Goal: Information Seeking & Learning: Learn about a topic

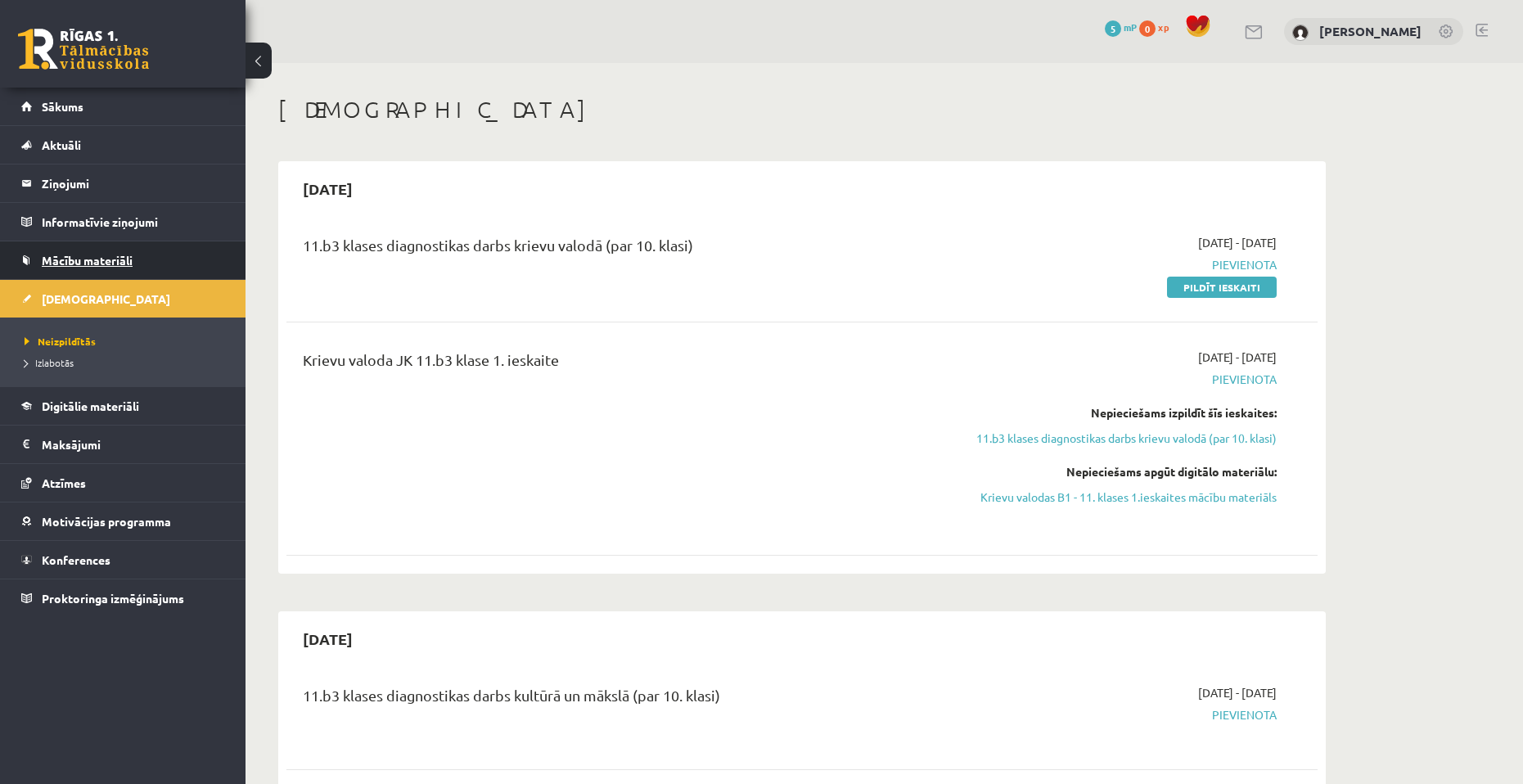
click at [95, 251] on link "Mācību materiāli" at bounding box center [123, 260] width 204 height 38
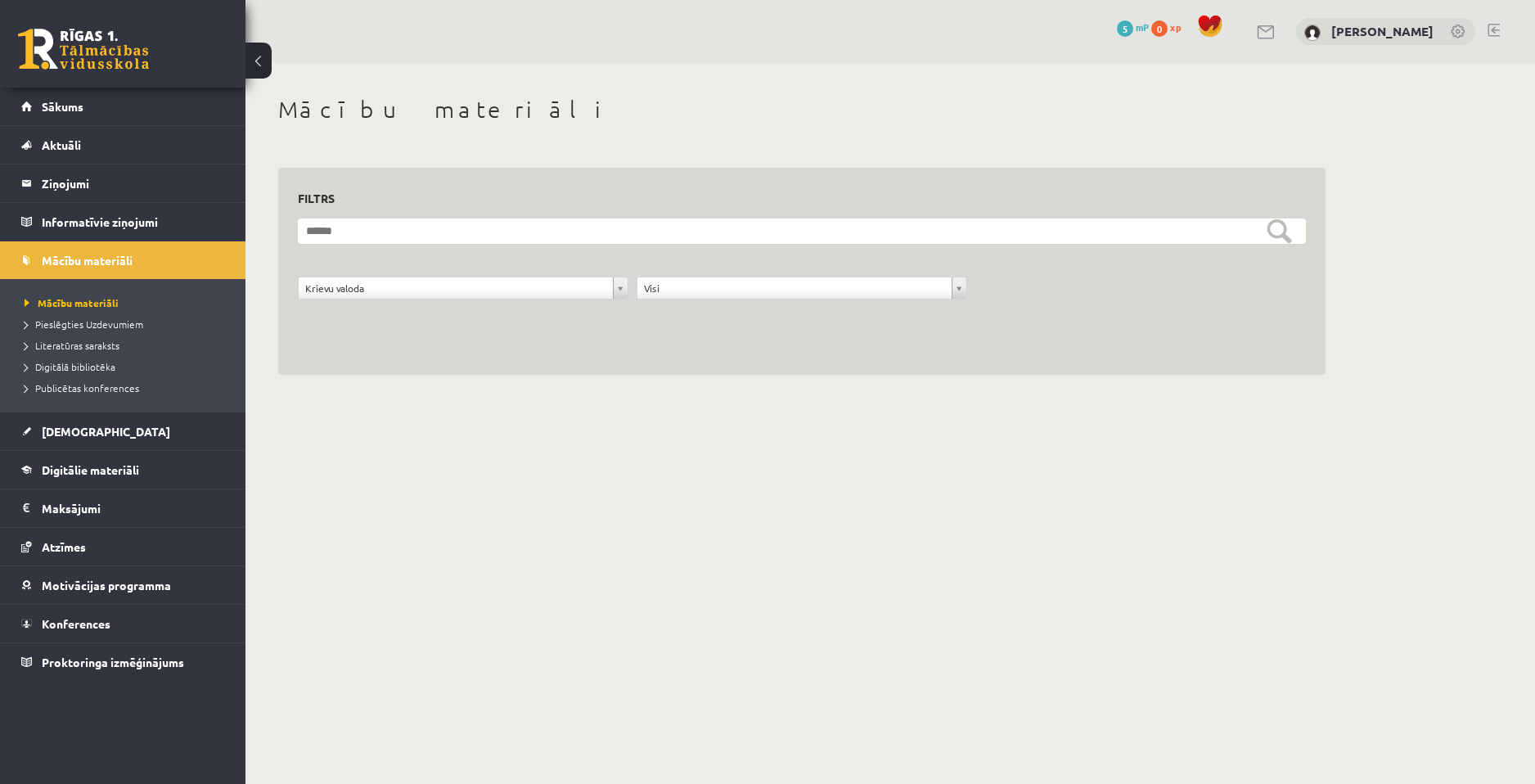
click at [712, 353] on div "**********" at bounding box center [802, 271] width 1047 height 208
drag, startPoint x: 612, startPoint y: 354, endPoint x: 598, endPoint y: 354, distance: 14.0
click at [611, 354] on div "**********" at bounding box center [802, 271] width 1047 height 208
drag, startPoint x: 515, startPoint y: 345, endPoint x: 397, endPoint y: 336, distance: 118.3
click at [508, 343] on div "**********" at bounding box center [802, 271] width 1047 height 208
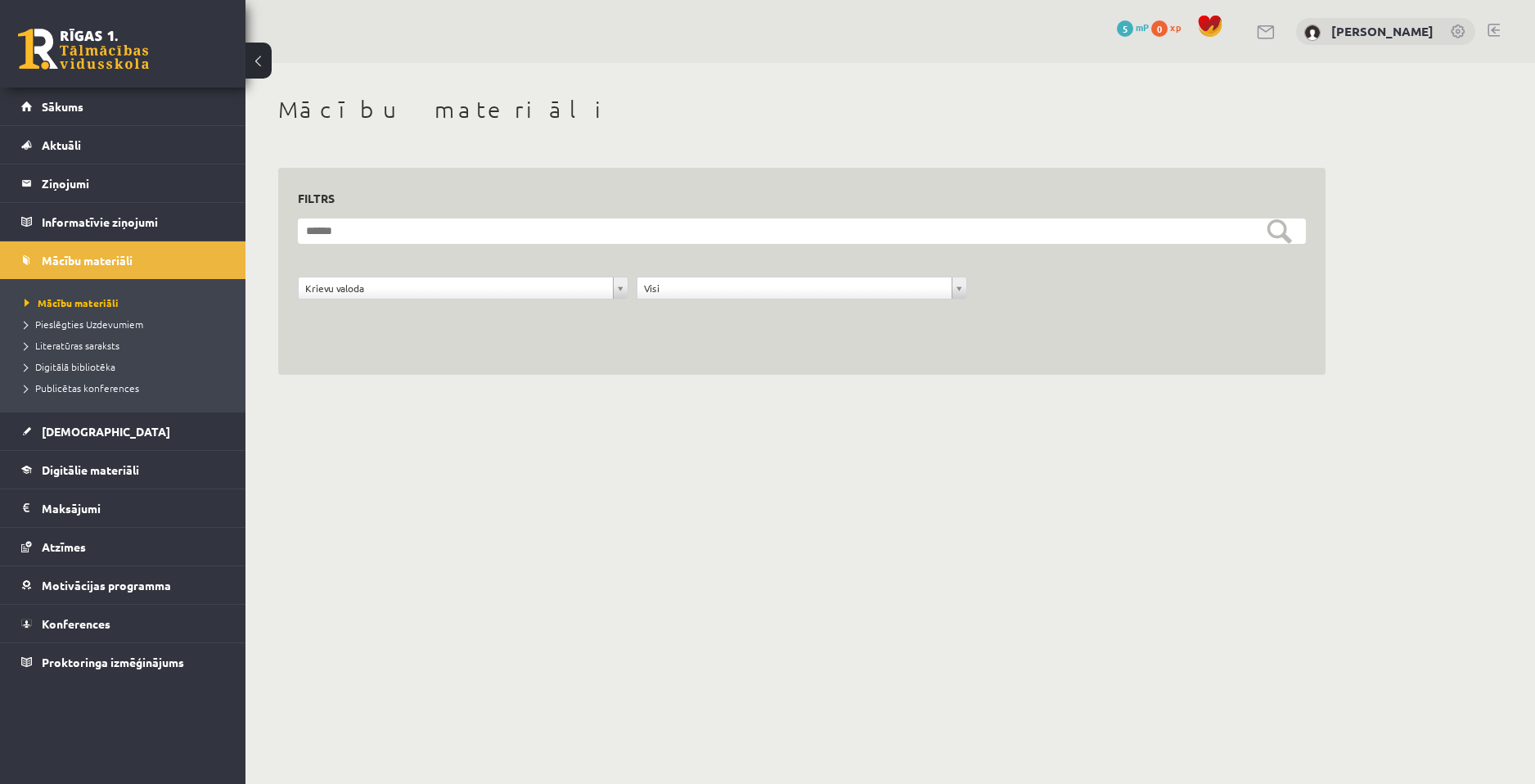
click at [379, 335] on div "**********" at bounding box center [802, 271] width 1047 height 208
click at [957, 366] on div "**********" at bounding box center [802, 271] width 1047 height 208
click at [546, 354] on div "**********" at bounding box center [802, 271] width 1047 height 208
drag, startPoint x: 695, startPoint y: 354, endPoint x: 777, endPoint y: 354, distance: 82.0
click at [727, 354] on div "**********" at bounding box center [802, 271] width 1047 height 208
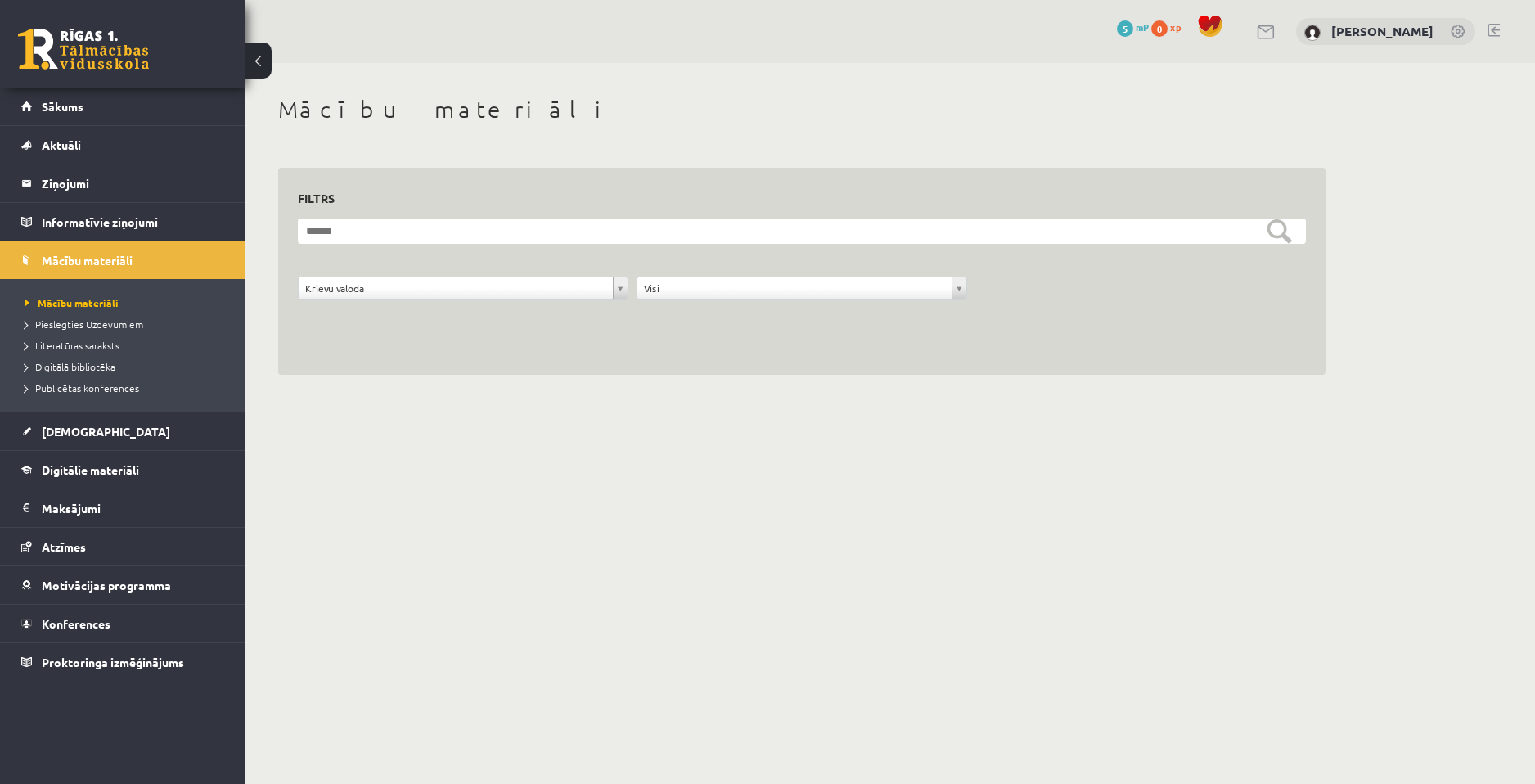
drag, startPoint x: 300, startPoint y: 354, endPoint x: 342, endPoint y: 353, distance: 42.0
click at [295, 354] on div "**********" at bounding box center [802, 271] width 1047 height 208
click at [126, 441] on link "[DEMOGRAPHIC_DATA]" at bounding box center [123, 431] width 204 height 38
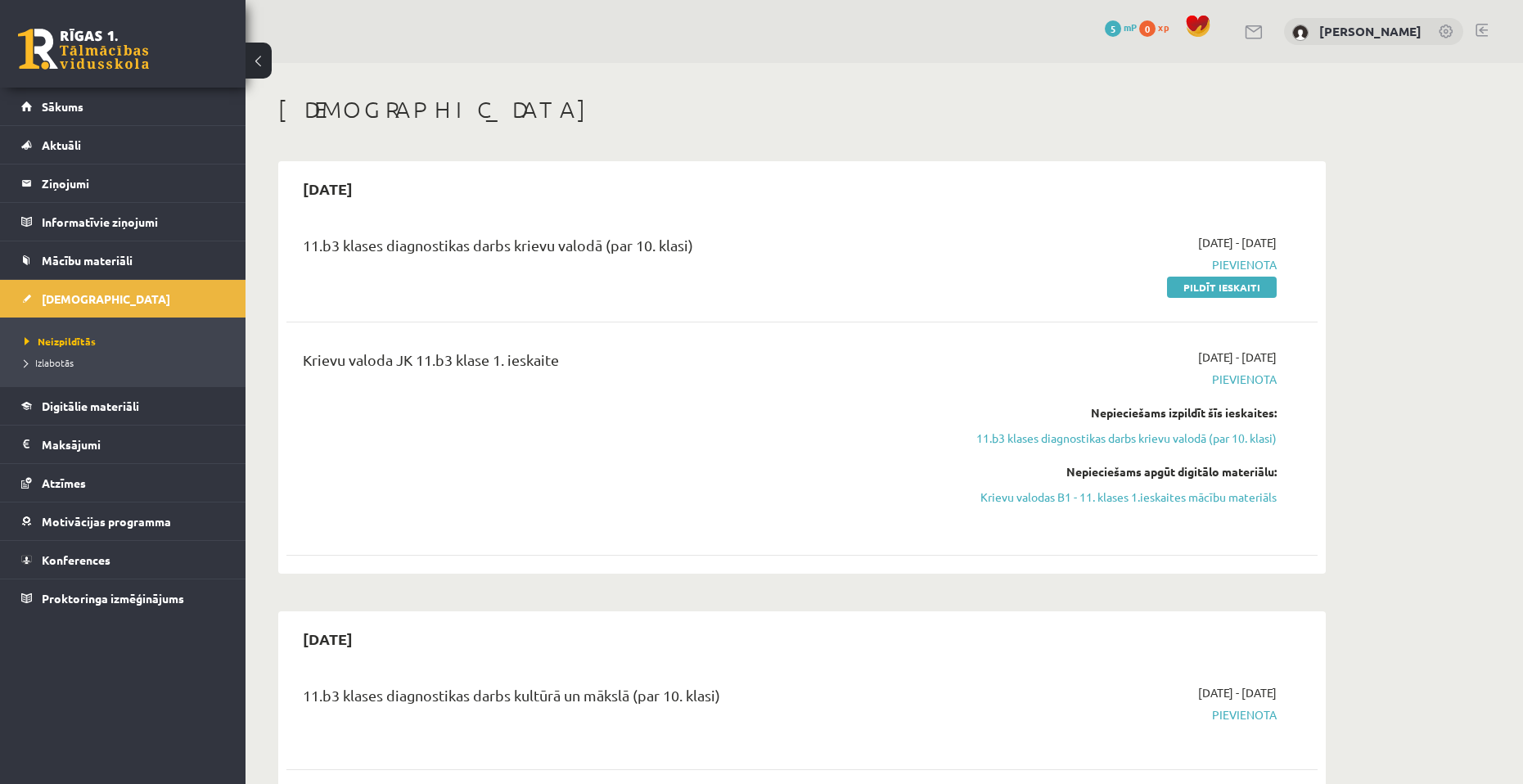
drag, startPoint x: 1168, startPoint y: 500, endPoint x: 844, endPoint y: 74, distance: 535.2
click at [1168, 500] on link "Krievu valodas B1 - 11. klases 1.ieskaites mācību materiāls" at bounding box center [1122, 497] width 308 height 17
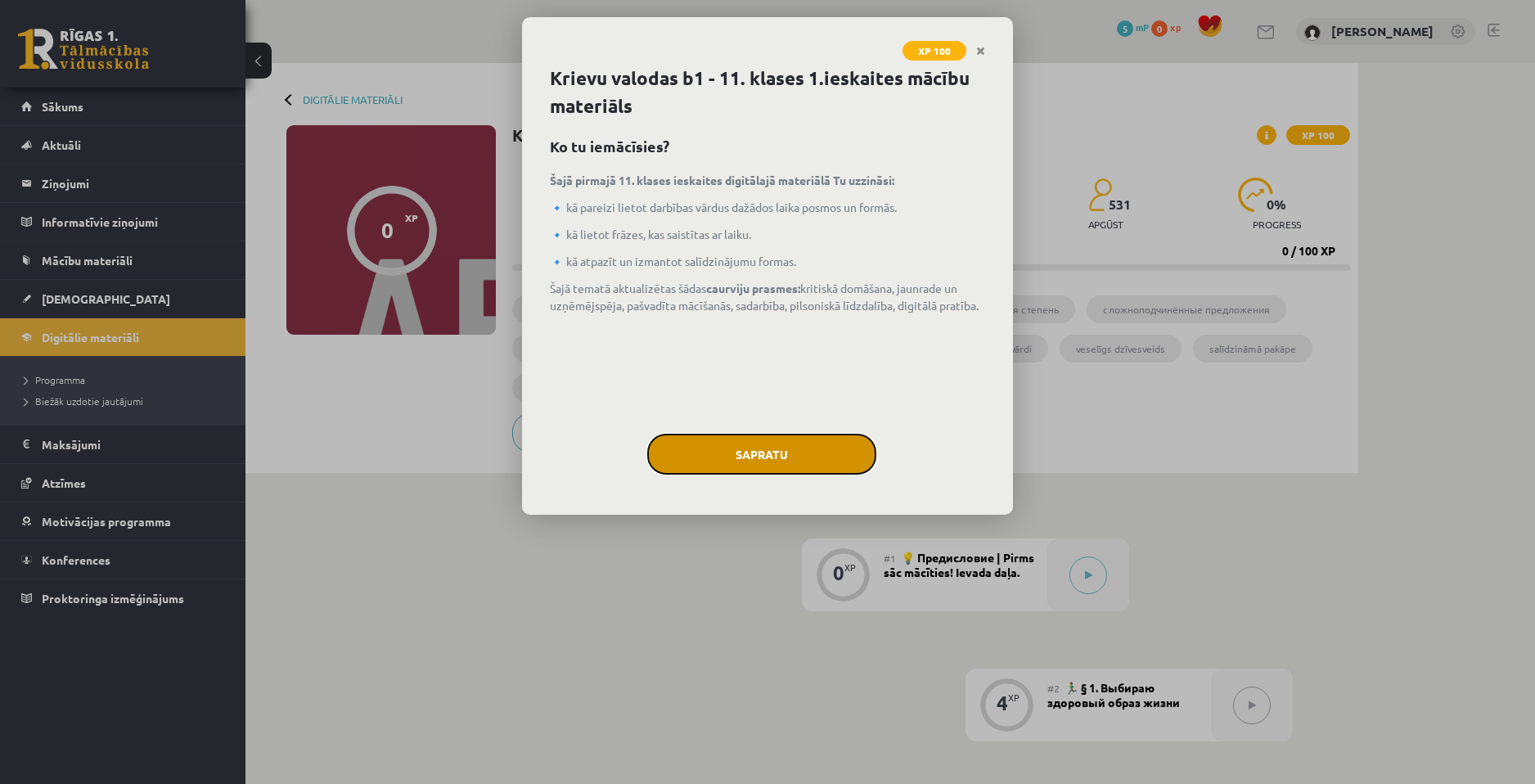
click at [851, 448] on button "Sapratu" at bounding box center [762, 454] width 229 height 41
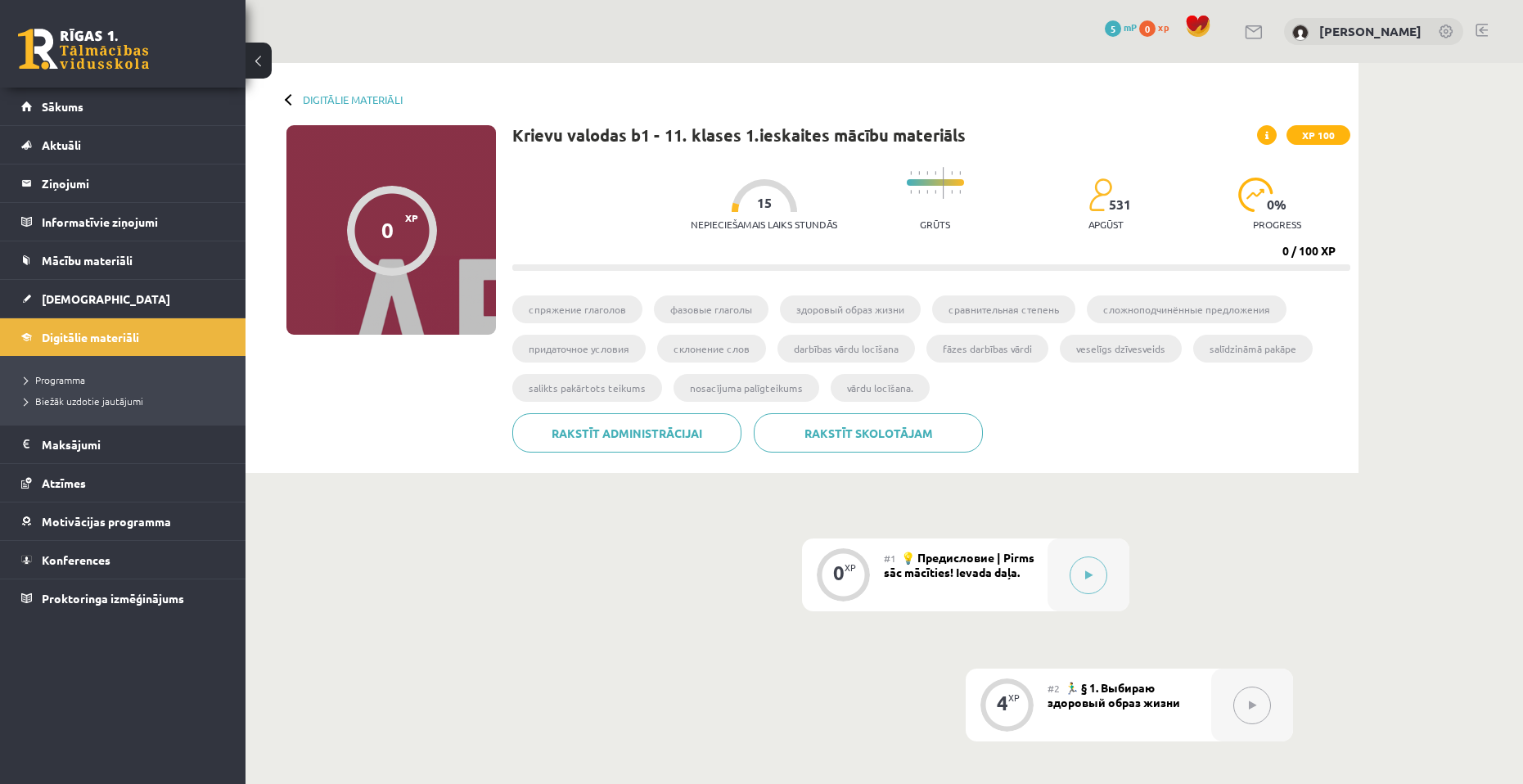
drag, startPoint x: 741, startPoint y: 201, endPoint x: 779, endPoint y: 194, distance: 38.6
click at [779, 194] on div at bounding box center [764, 196] width 66 height 32
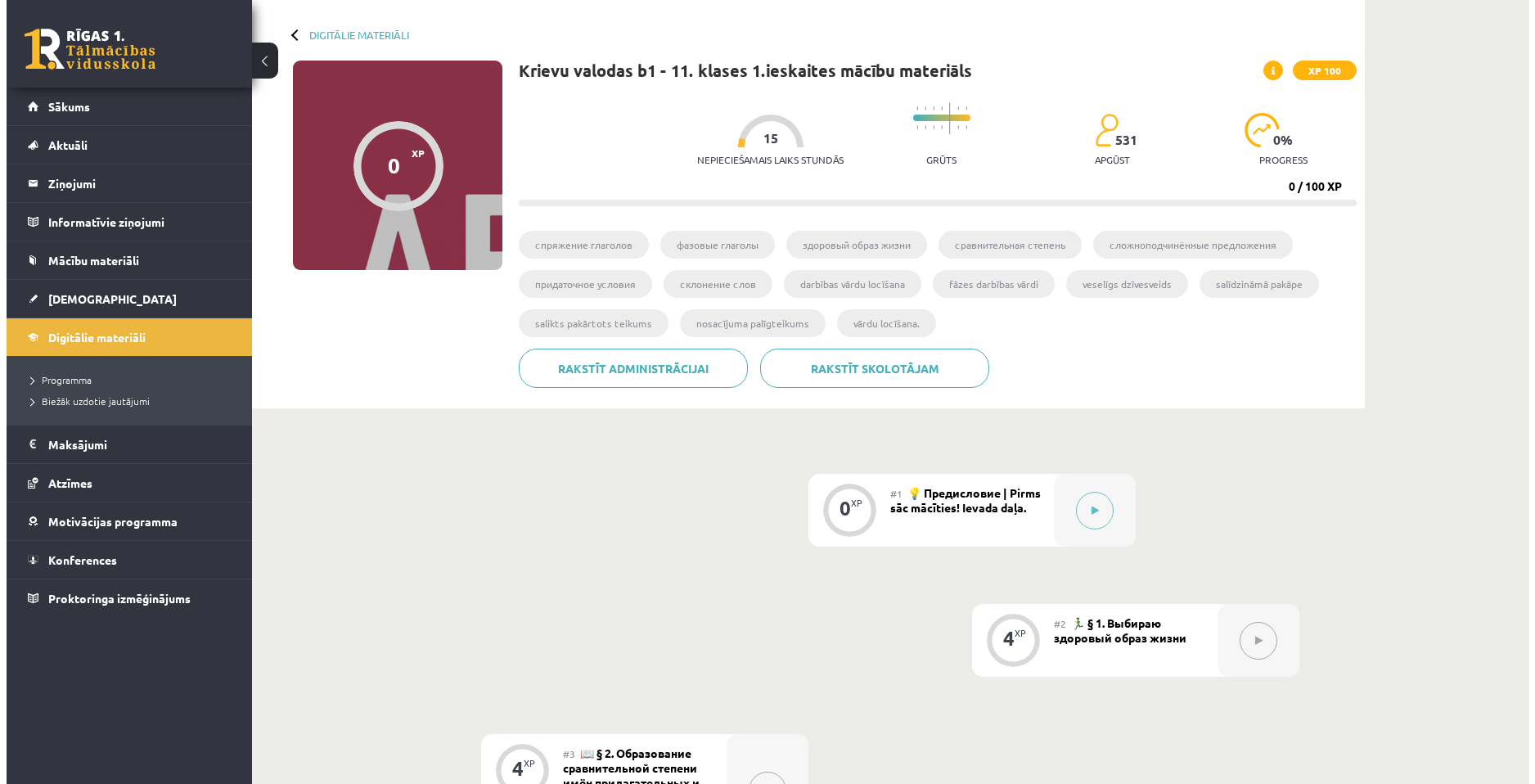
scroll to position [164, 0]
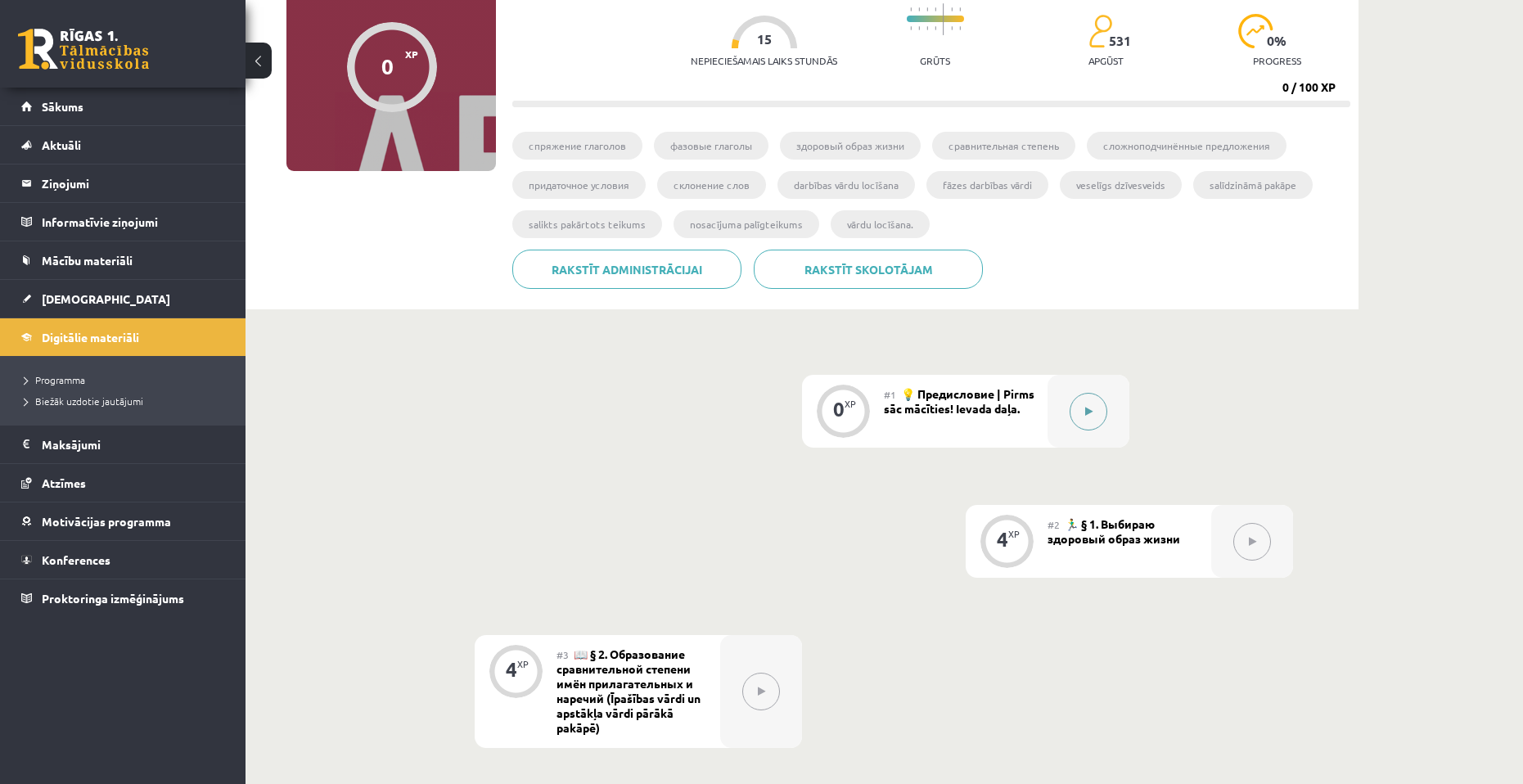
click at [1091, 412] on icon at bounding box center [1088, 411] width 8 height 9
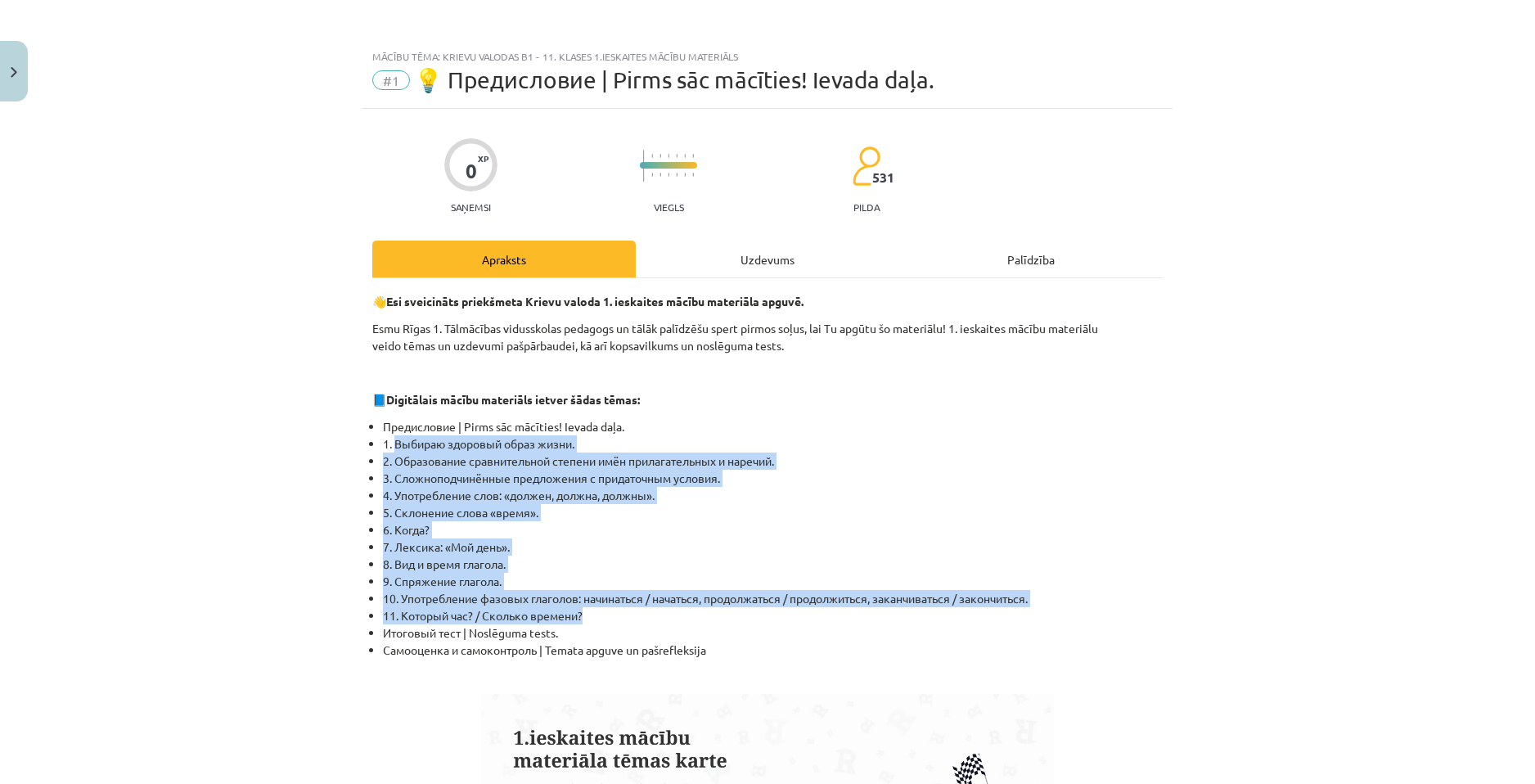
drag, startPoint x: 388, startPoint y: 443, endPoint x: 593, endPoint y: 611, distance: 265.0
click at [593, 611] on ul "Предисловие | Pirms sāc mācīties! Ievada daļa. 1. Выбираю здоровый образ жизни.…" at bounding box center [767, 538] width 790 height 241
click at [589, 614] on li "11. Который час? / Сколько времени?" at bounding box center [772, 616] width 780 height 17
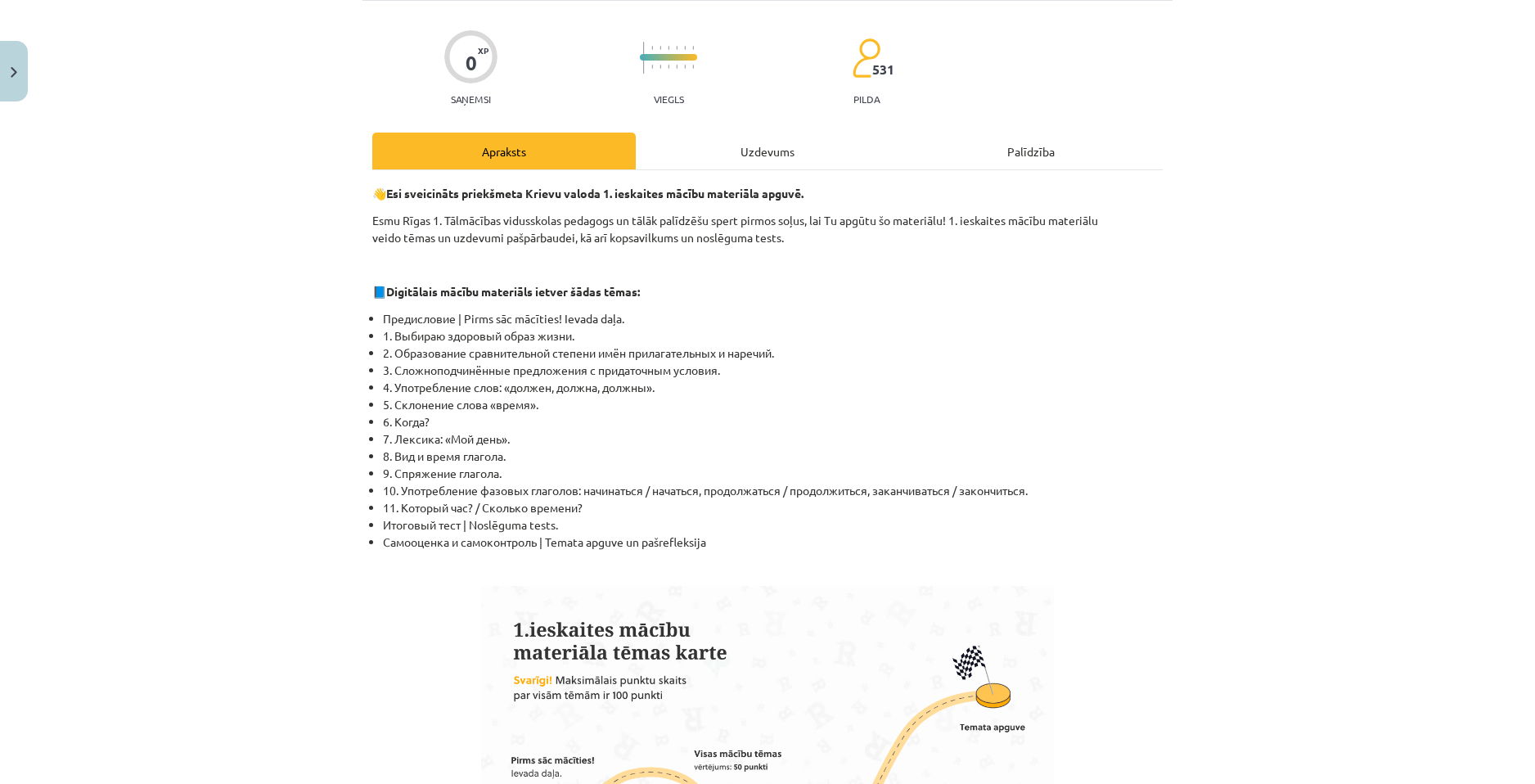
scroll to position [0, 0]
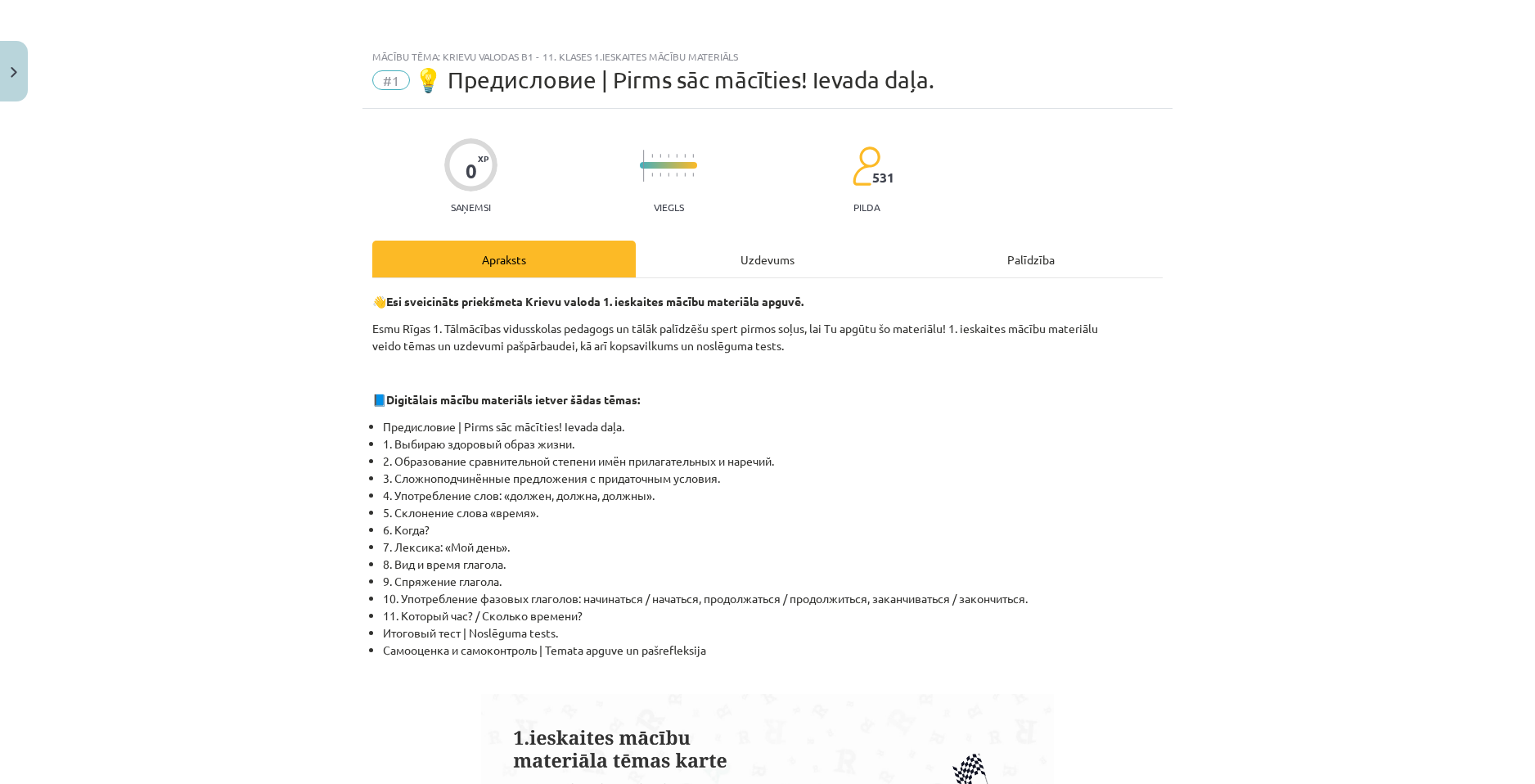
click at [775, 255] on div "Uzdevums" at bounding box center [767, 259] width 263 height 37
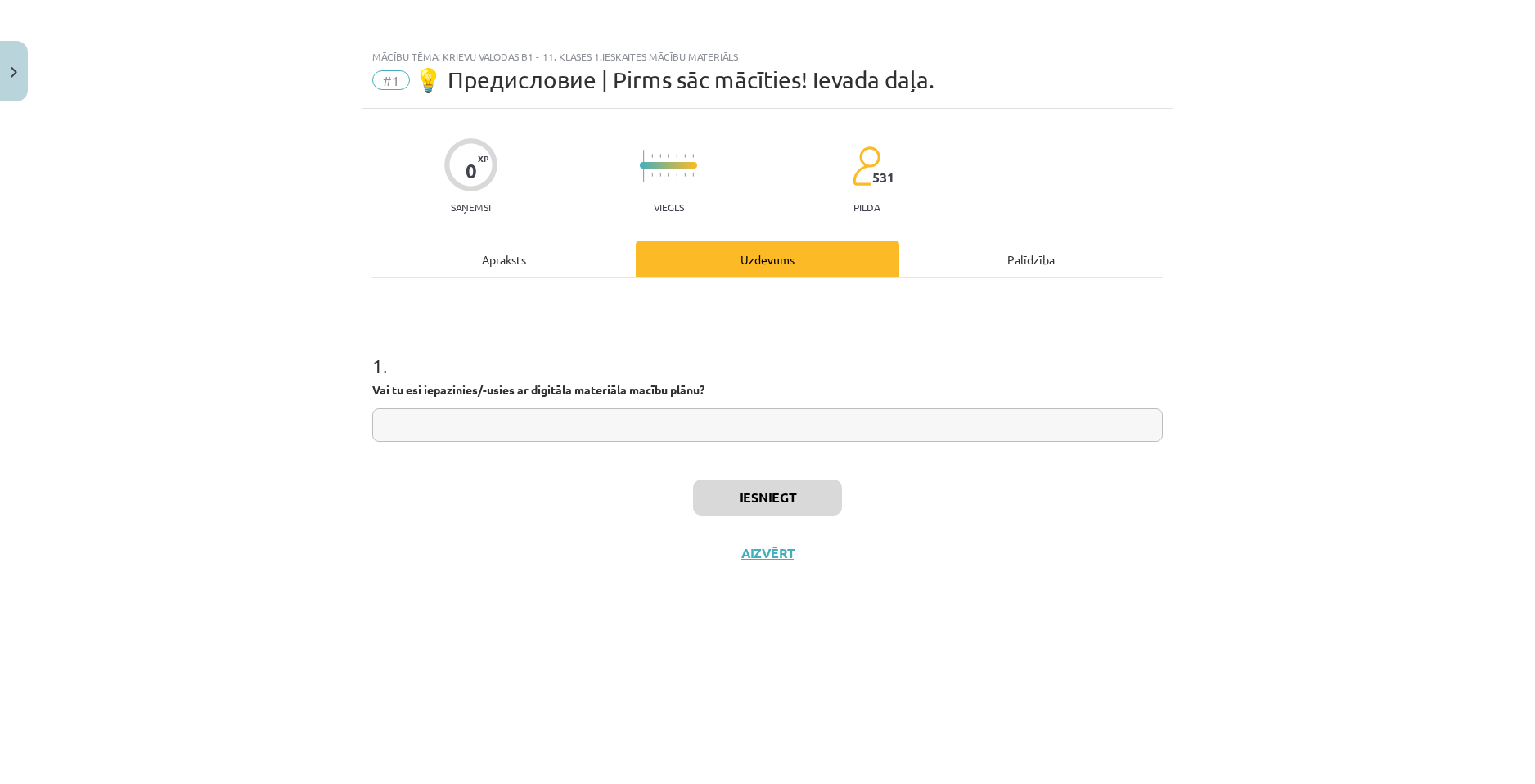
click at [695, 420] on input "text" at bounding box center [767, 424] width 790 height 33
click at [564, 272] on div "Apraksts" at bounding box center [504, 259] width 263 height 37
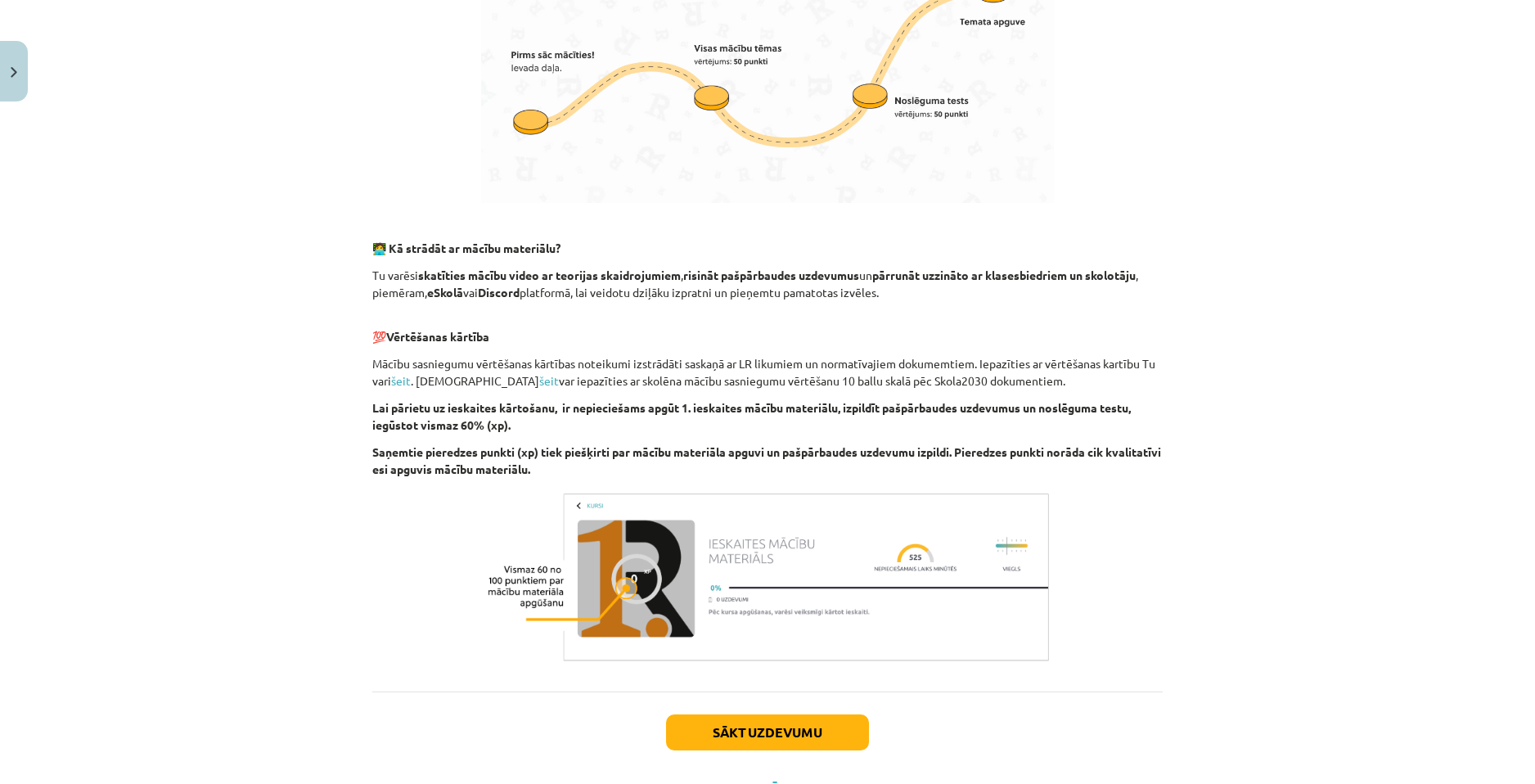
scroll to position [886, 0]
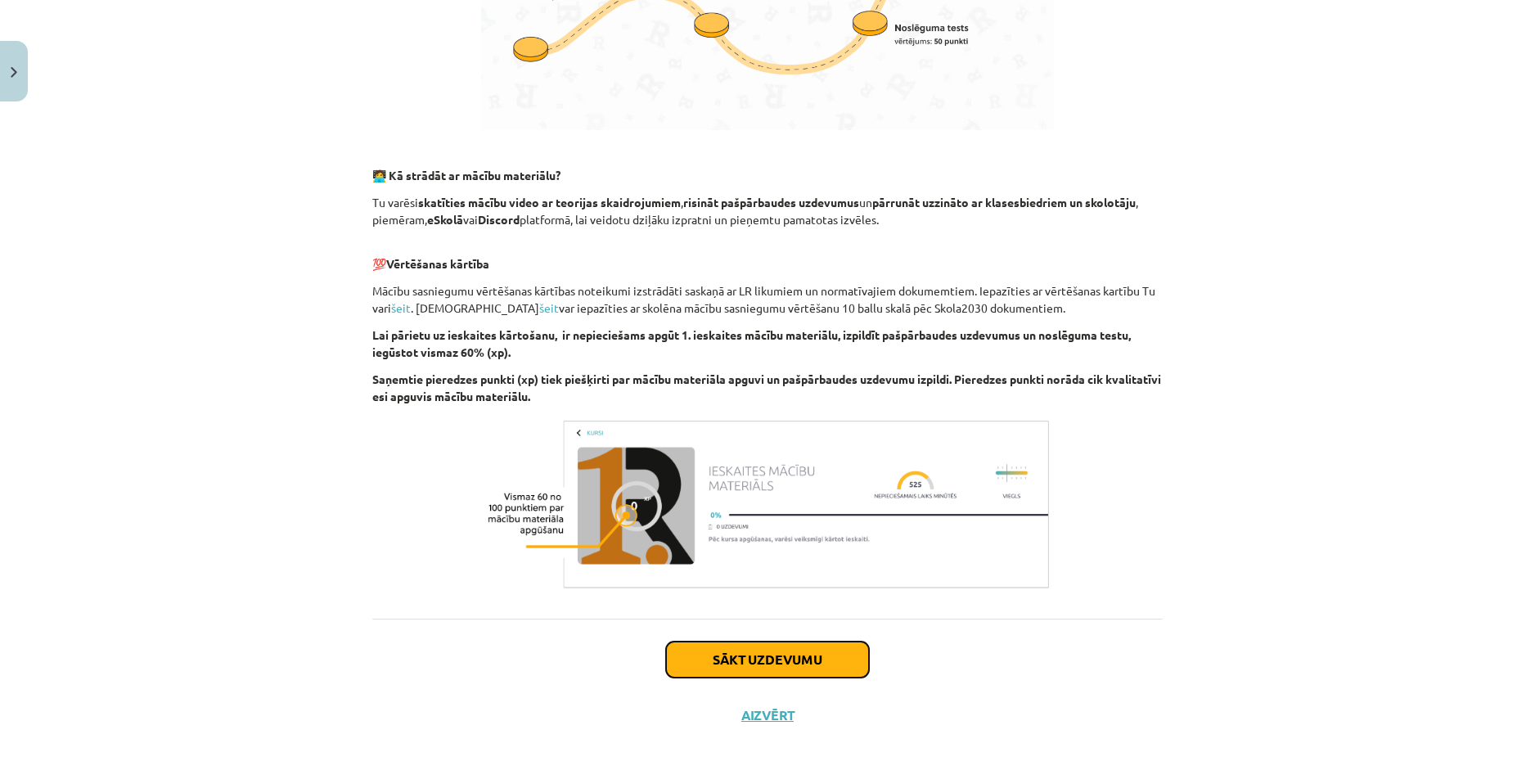
click at [803, 645] on button "Sākt uzdevumu" at bounding box center [768, 659] width 203 height 36
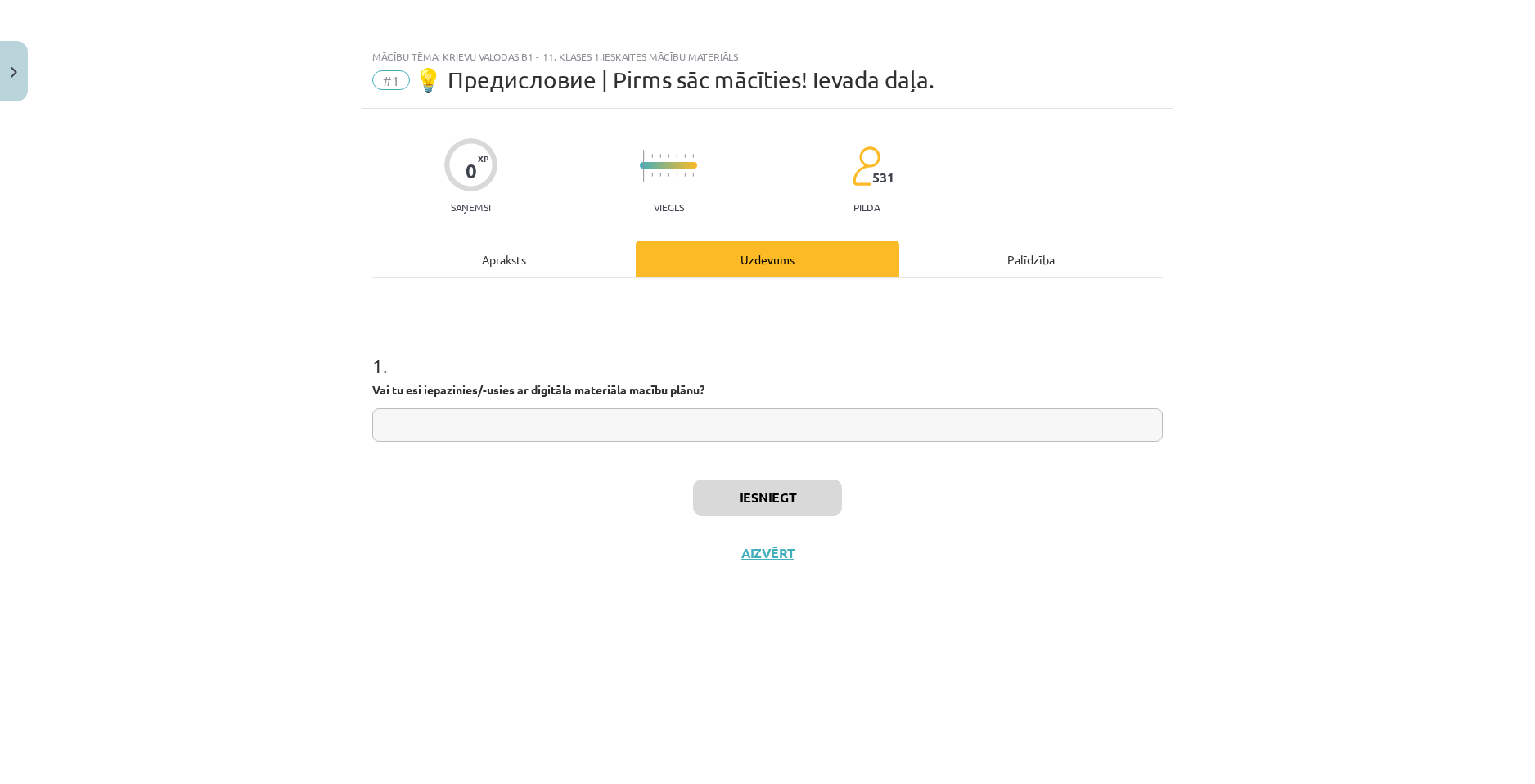
click at [670, 409] on input "text" at bounding box center [767, 424] width 790 height 33
type input "**"
click at [758, 497] on button "Iesniegt" at bounding box center [767, 497] width 149 height 36
click at [763, 557] on button "Nākamā nodarbība" at bounding box center [768, 564] width 161 height 38
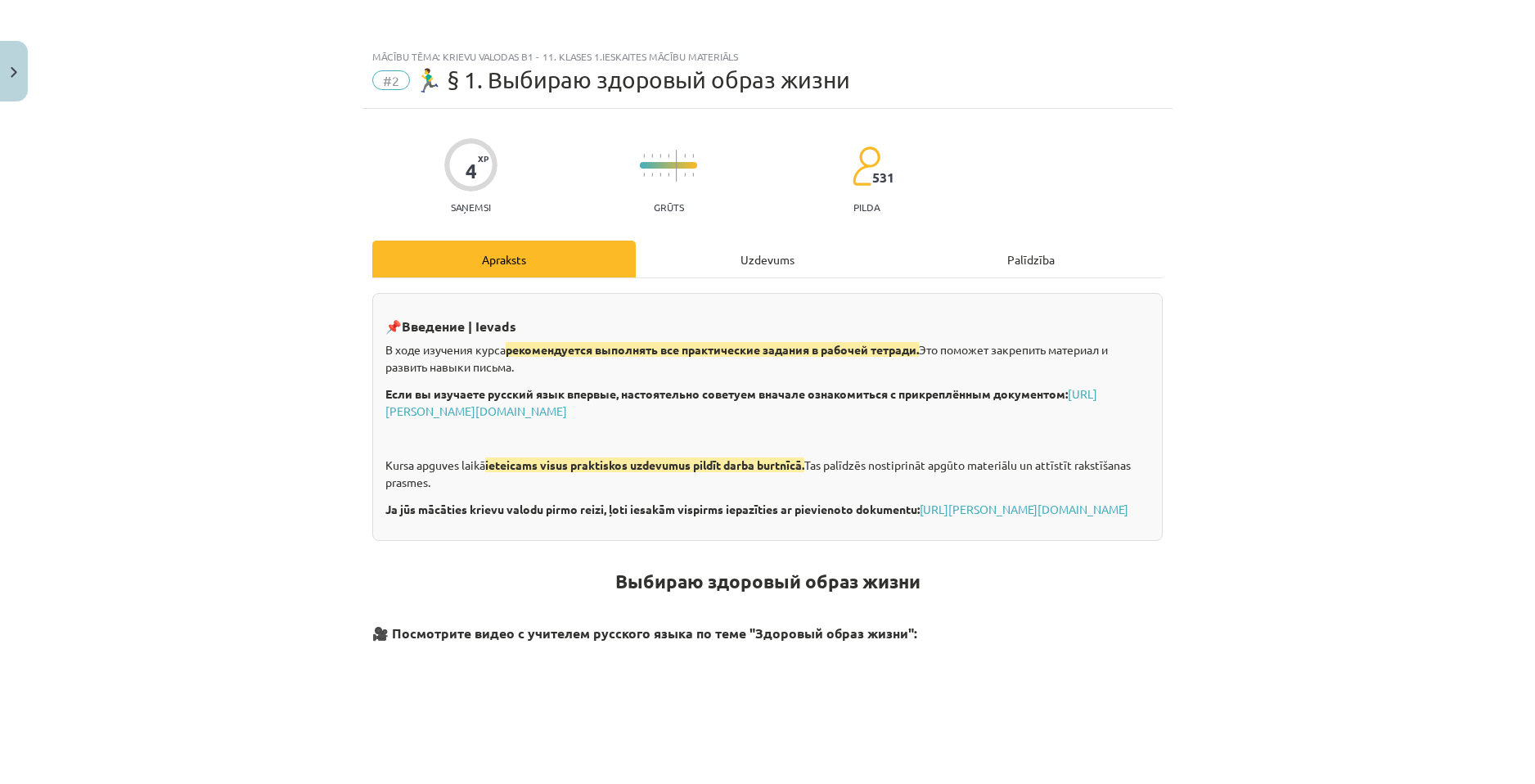
click at [754, 255] on div "Uzdevums" at bounding box center [767, 259] width 263 height 37
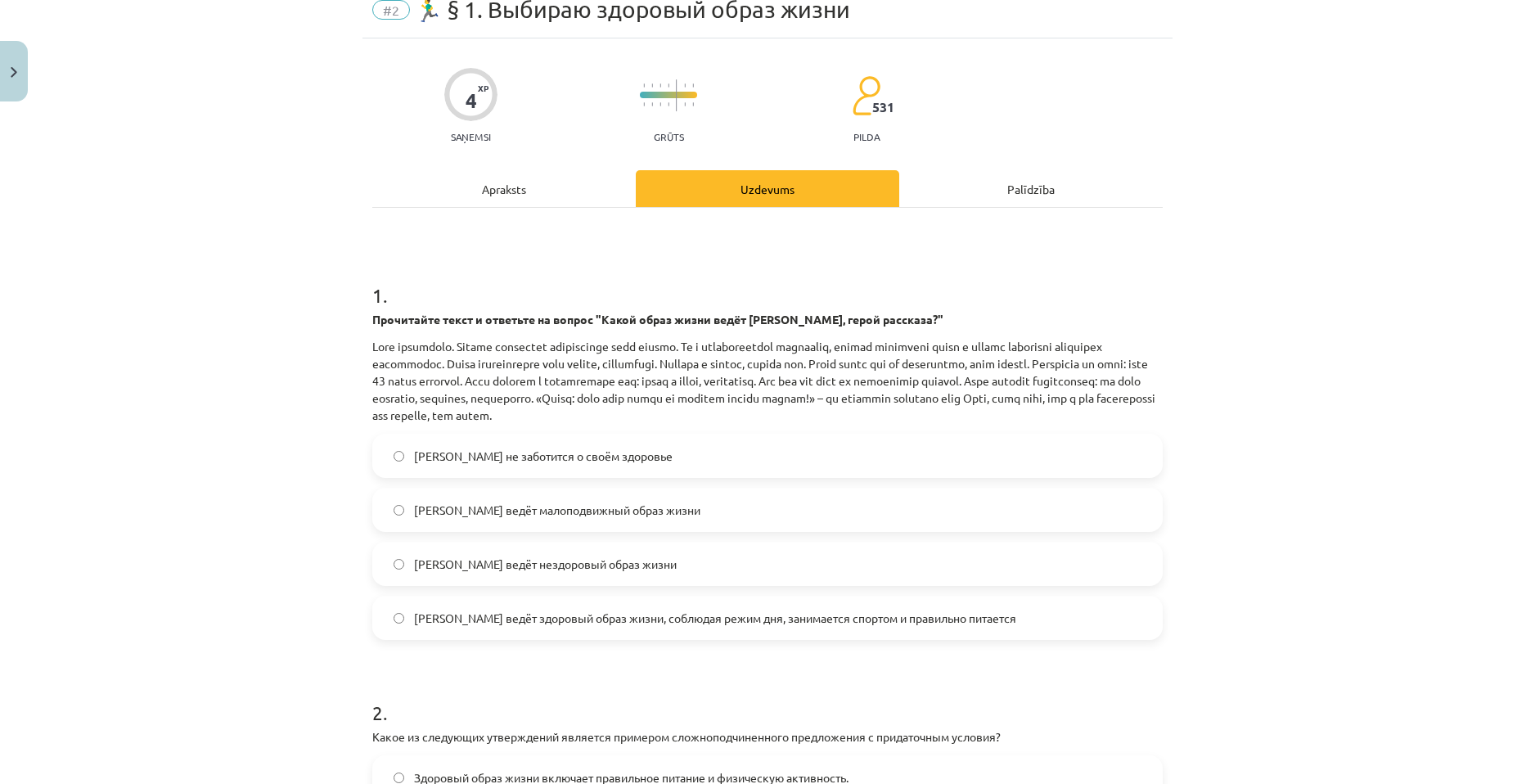
scroll to position [41, 0]
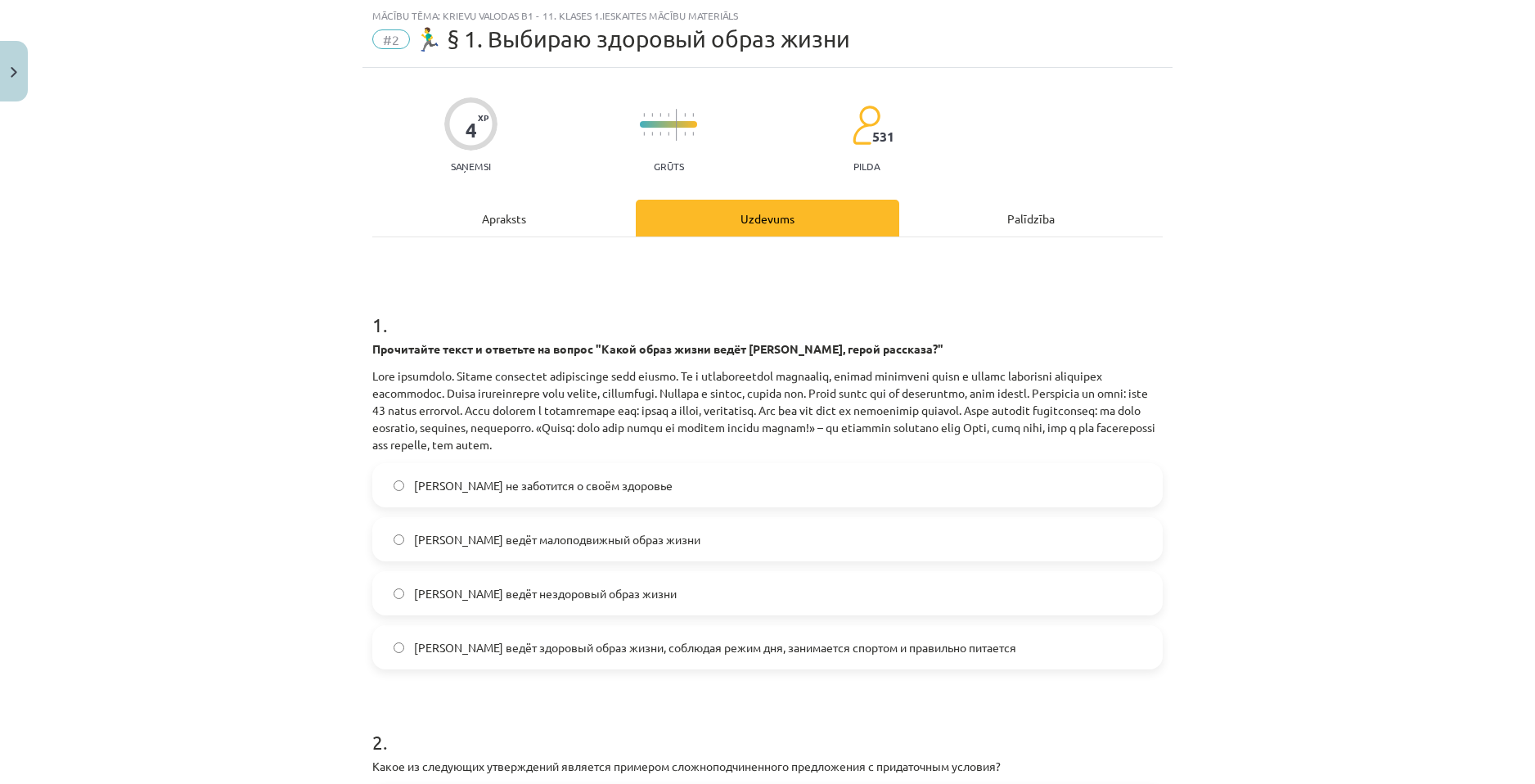
click at [546, 628] on label "[PERSON_NAME] ведёт здоровый образ жизни, соблюдая режим дня, занимается спорто…" at bounding box center [767, 647] width 787 height 41
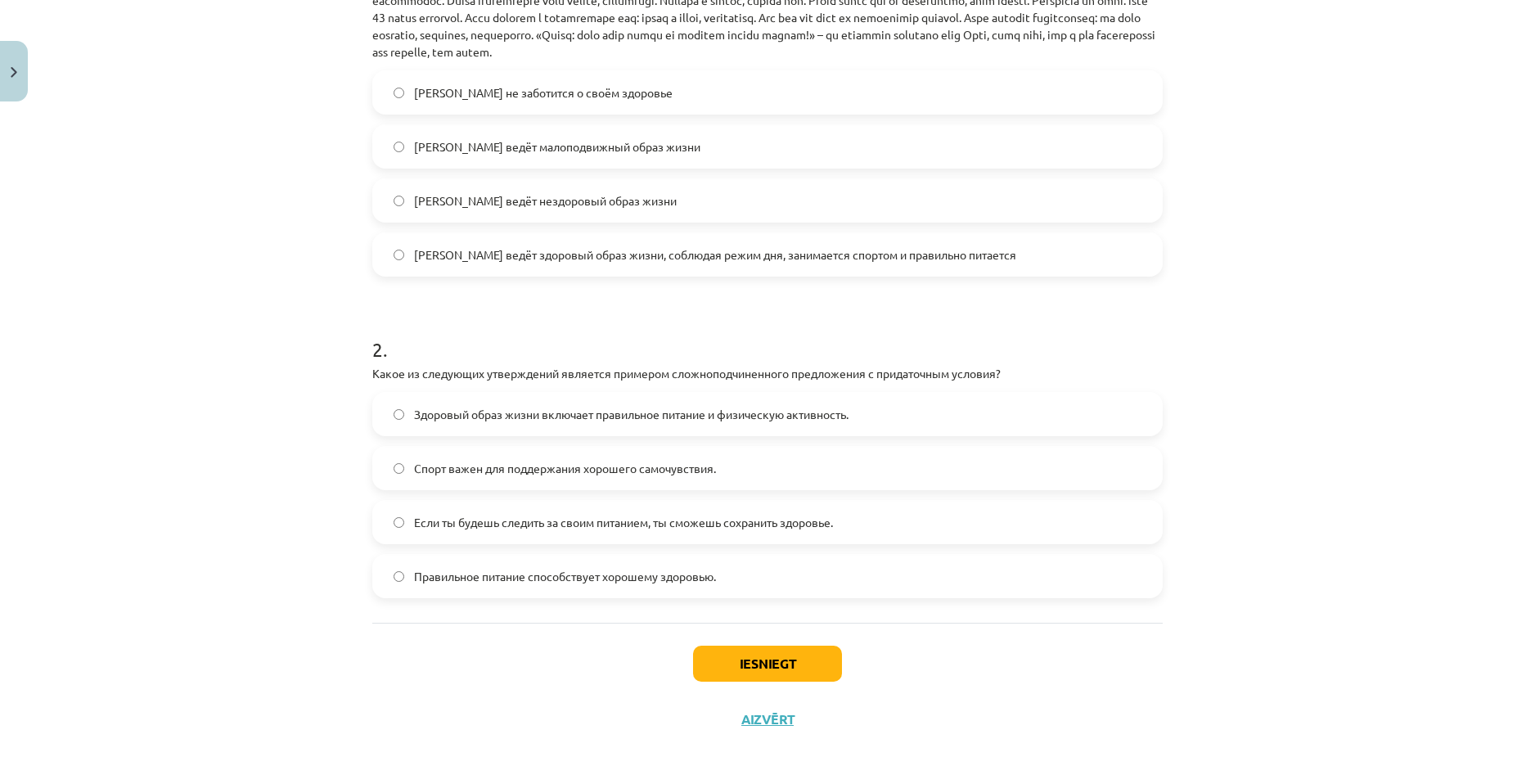
scroll to position [437, 0]
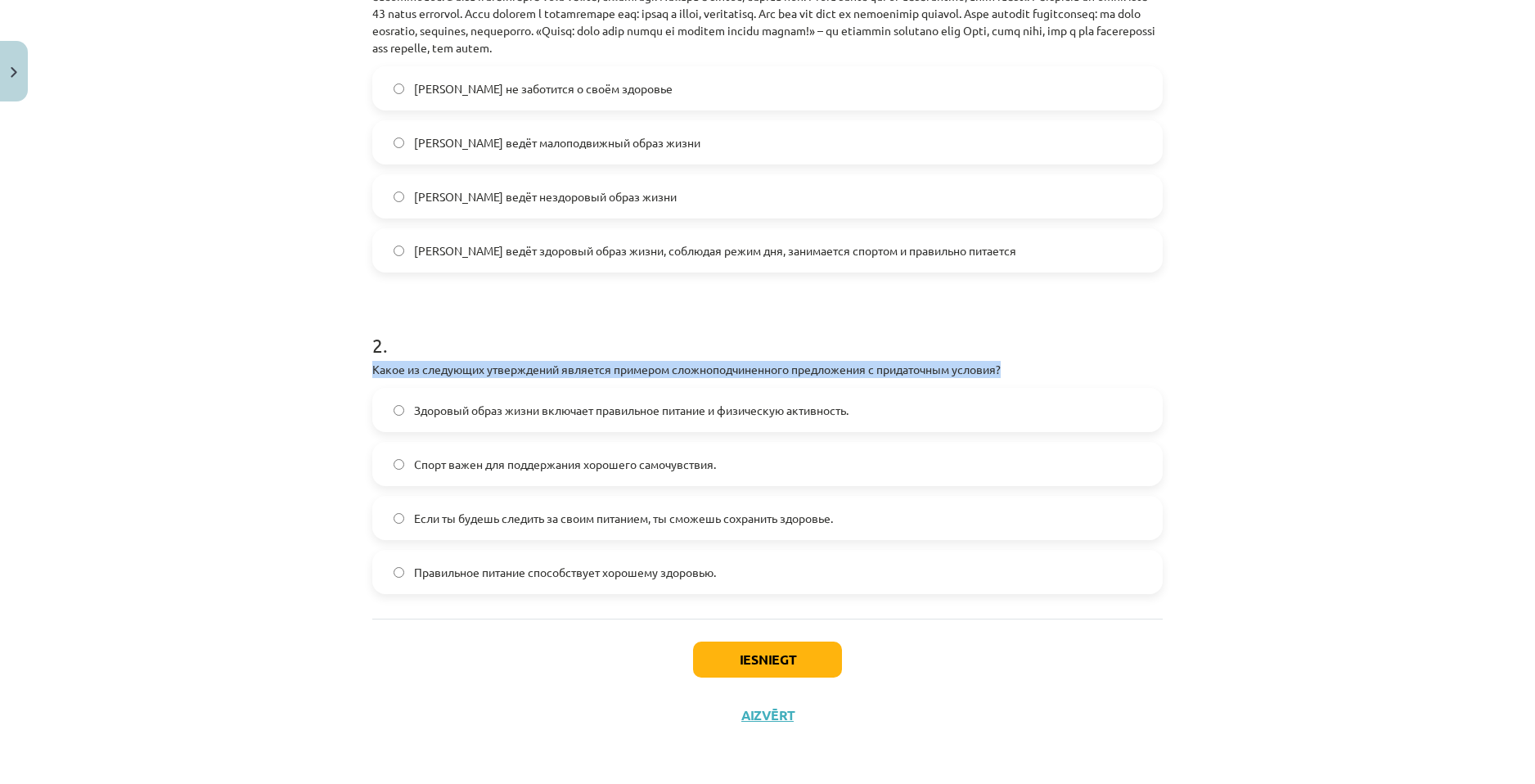
drag, startPoint x: 1011, startPoint y: 362, endPoint x: 368, endPoint y: 365, distance: 643.0
click at [372, 365] on p "Какое из следующих утверждений является примером сложноподчиненного предложения…" at bounding box center [767, 369] width 790 height 17
copy p "Какое из следующих утверждений является примером сложноподчиненного предложения…"
drag, startPoint x: 875, startPoint y: 409, endPoint x: 411, endPoint y: 408, distance: 464.0
click at [411, 408] on label "Здоровый образ жизни включает правильное питание и физическую активность." at bounding box center [767, 410] width 787 height 41
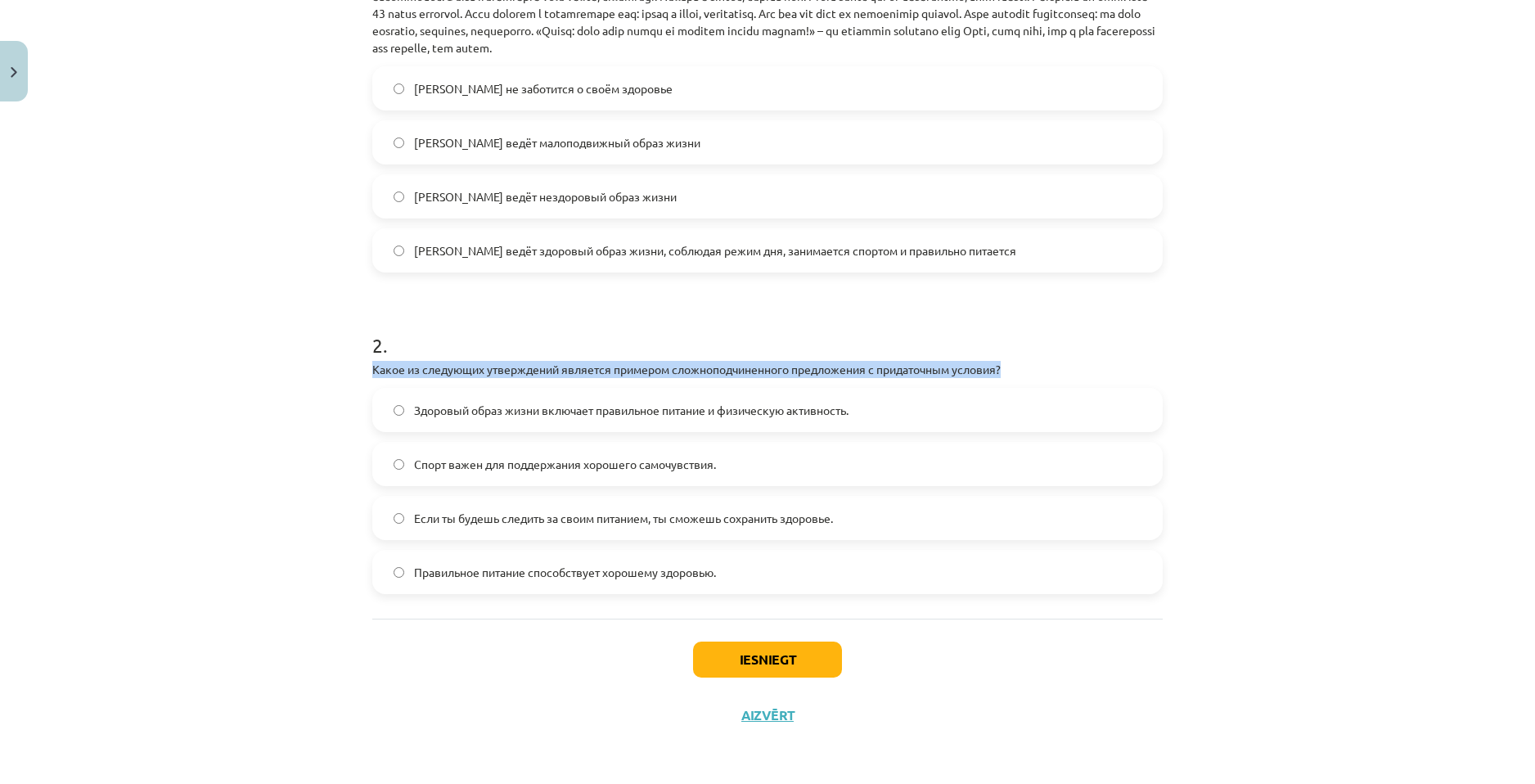
copy span "Здоровый образ жизни включает правильное питание и физическую активность."
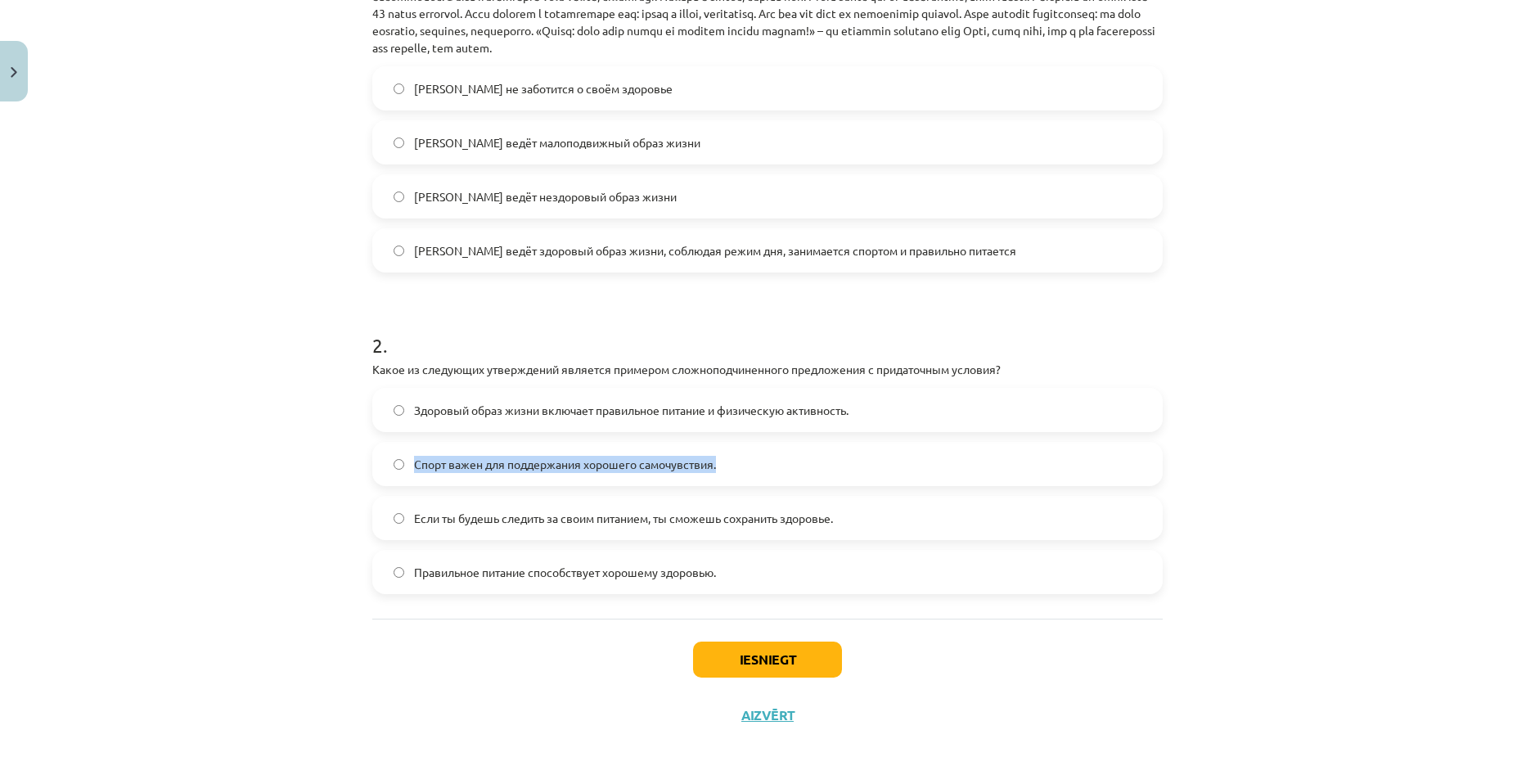
drag, startPoint x: 728, startPoint y: 462, endPoint x: 410, endPoint y: 462, distance: 318.0
click at [410, 462] on label "Спорт важен для поддержания хорошего самочувствия." at bounding box center [767, 464] width 787 height 41
copy span "Спорт важен для поддержания хорошего самочувствия."
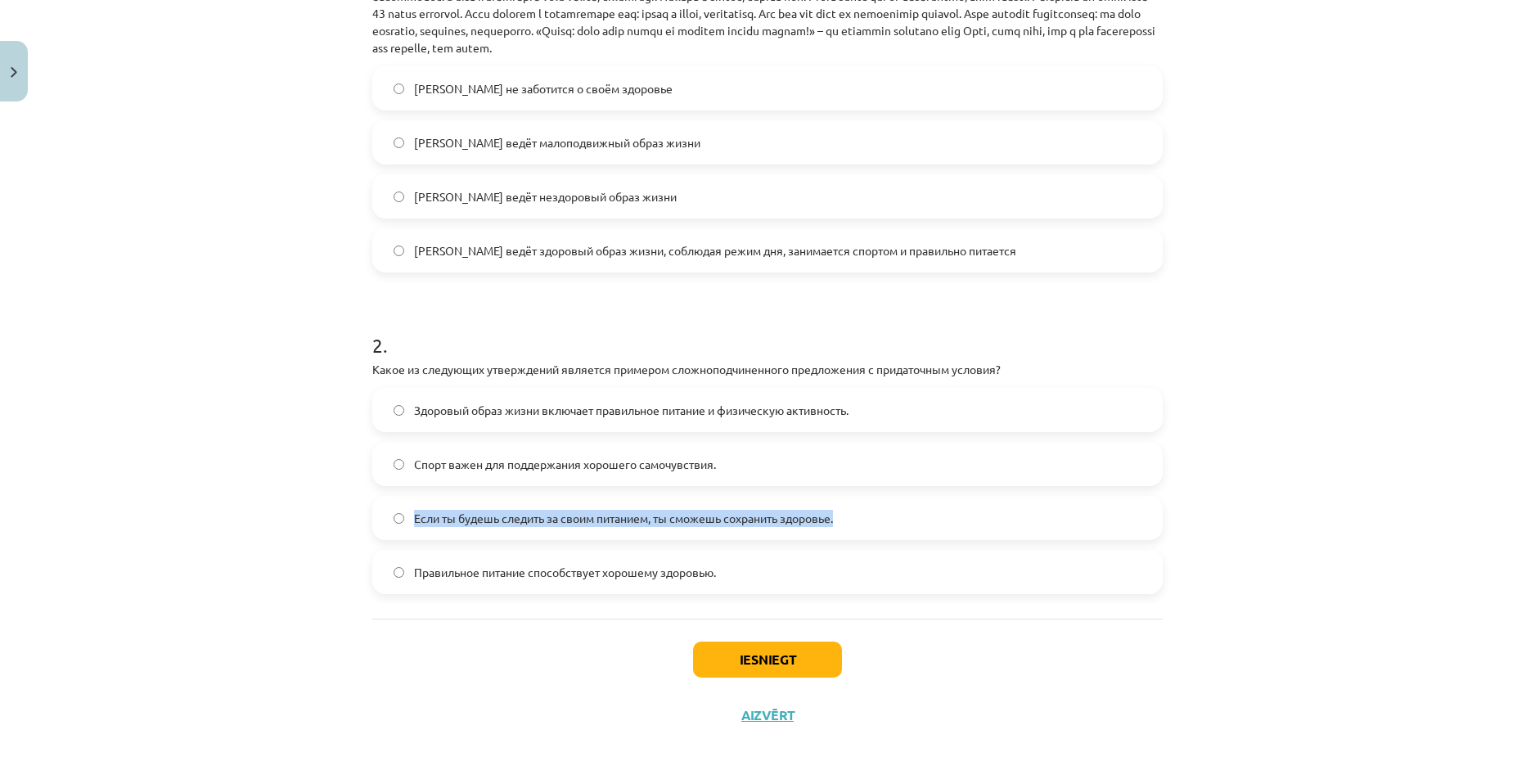
drag, startPoint x: 841, startPoint y: 514, endPoint x: 404, endPoint y: 506, distance: 437.1
click at [404, 506] on label "Если ты будешь следить за своим питанием, ты сможешь сохранить здоровье." at bounding box center [767, 518] width 787 height 41
copy span "Если ты будешь следить за своим питанием, ты сможешь сохранить здоровье."
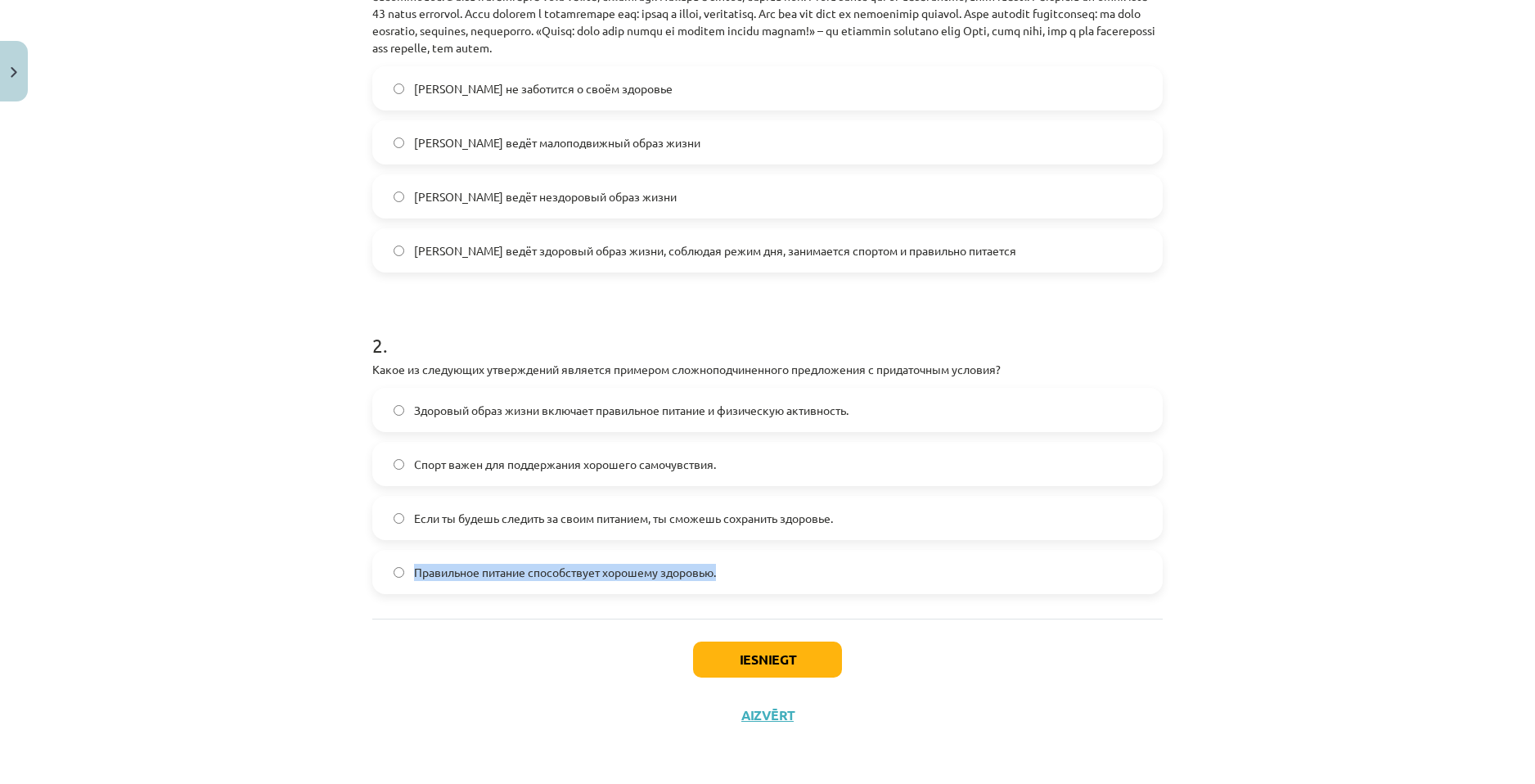
drag, startPoint x: 722, startPoint y: 569, endPoint x: 408, endPoint y: 576, distance: 314.1
click at [408, 576] on label "Правильное питание способствует хорошему здоровью." at bounding box center [767, 572] width 787 height 41
copy span "Правильное питание способствует хорошему здоровью."
click at [511, 527] on label "Если ты будешь следить за своим питанием, ты сможешь сохранить здоровье." at bounding box center [767, 518] width 787 height 41
click at [755, 647] on button "Iesniegt" at bounding box center [767, 659] width 149 height 36
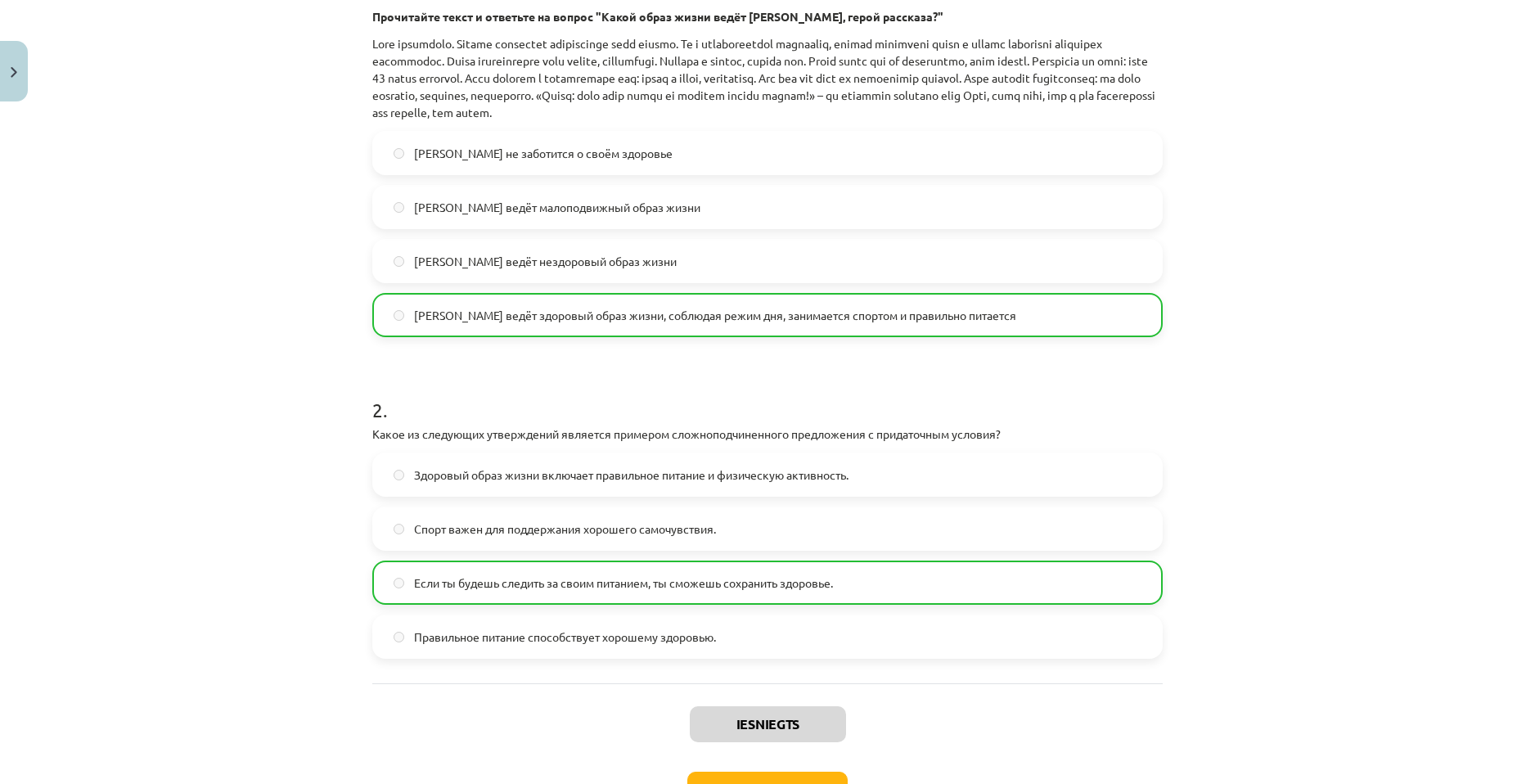
scroll to position [490, 0]
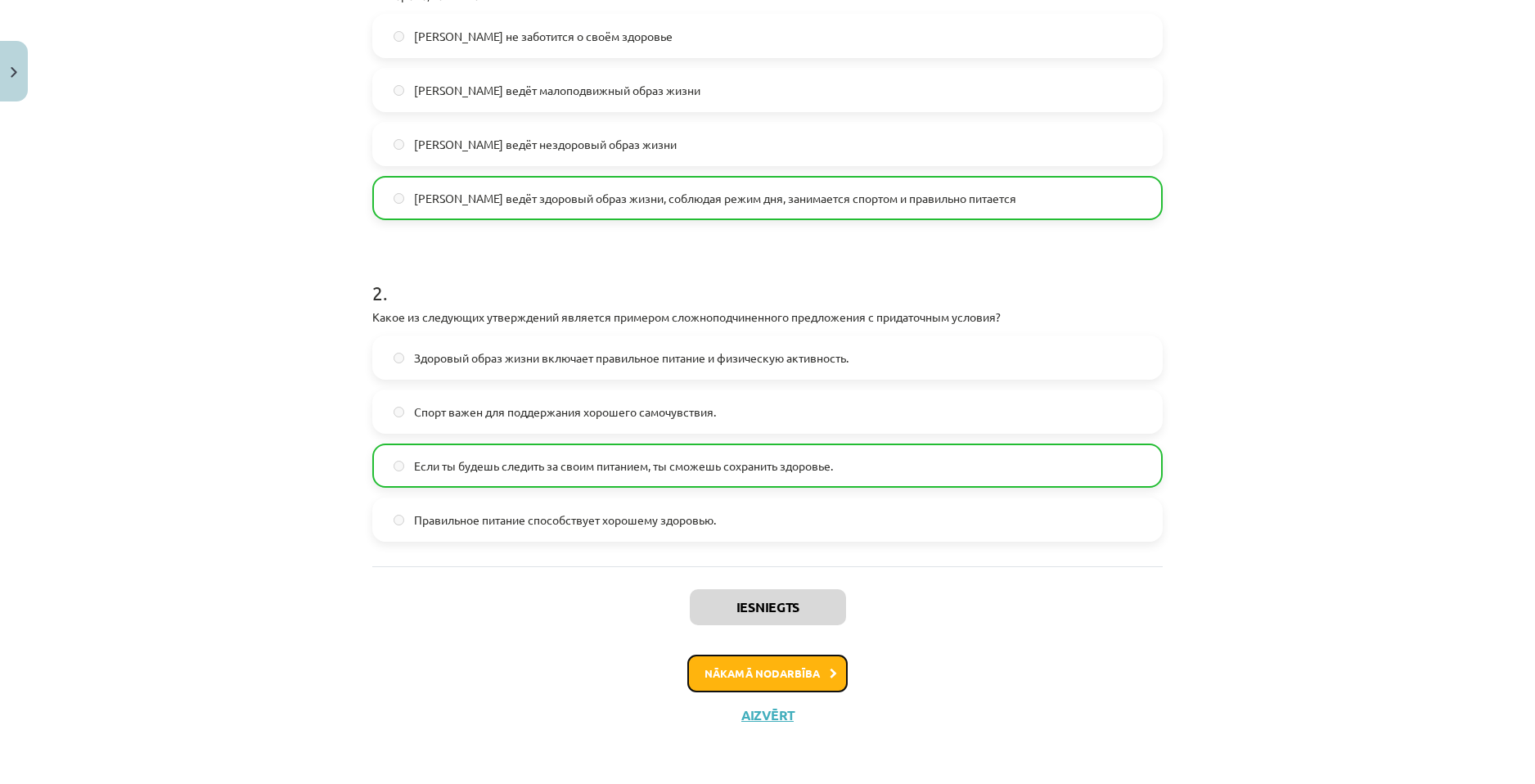
click at [800, 687] on button "Nākamā nodarbība" at bounding box center [768, 673] width 161 height 38
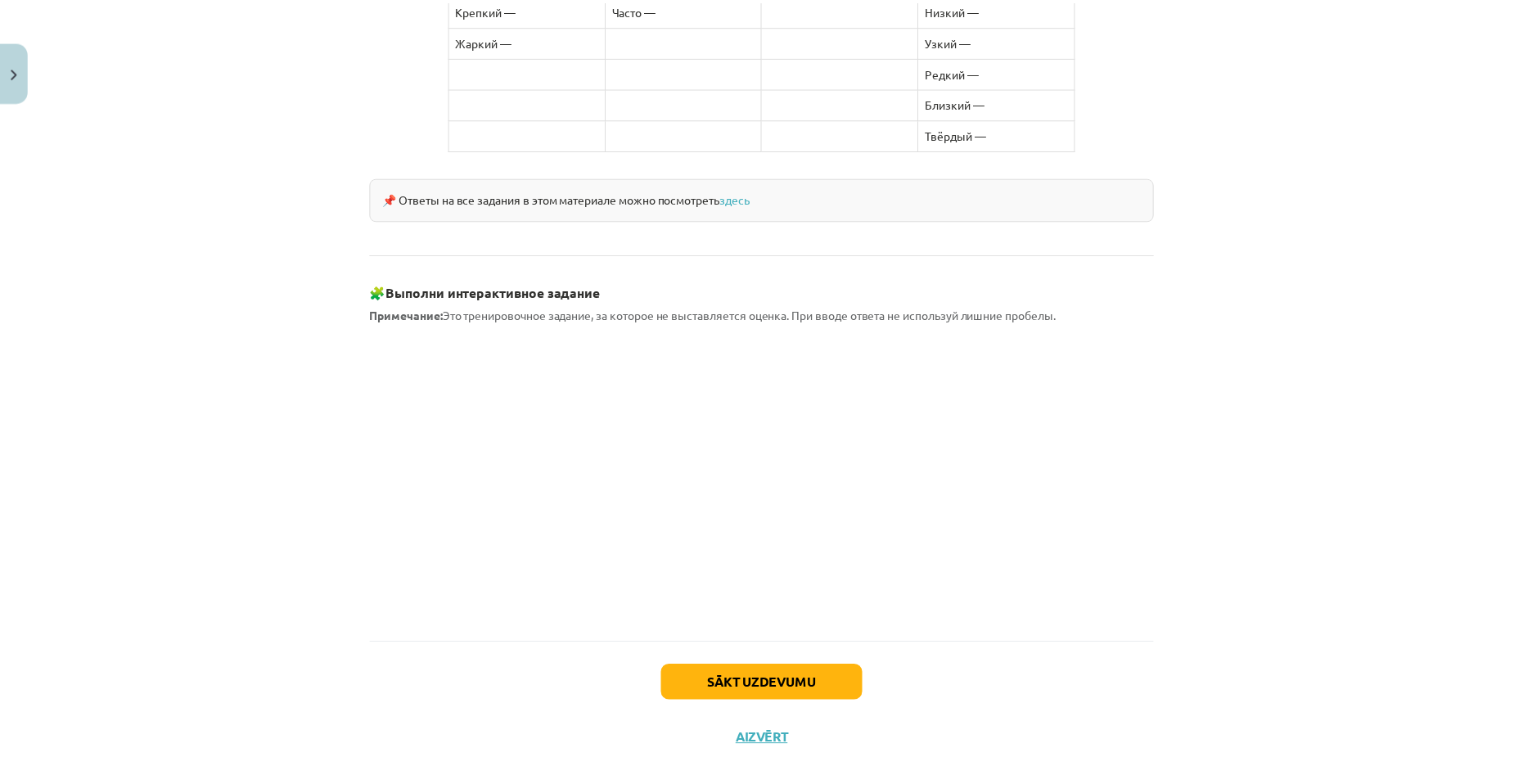
scroll to position [1290, 0]
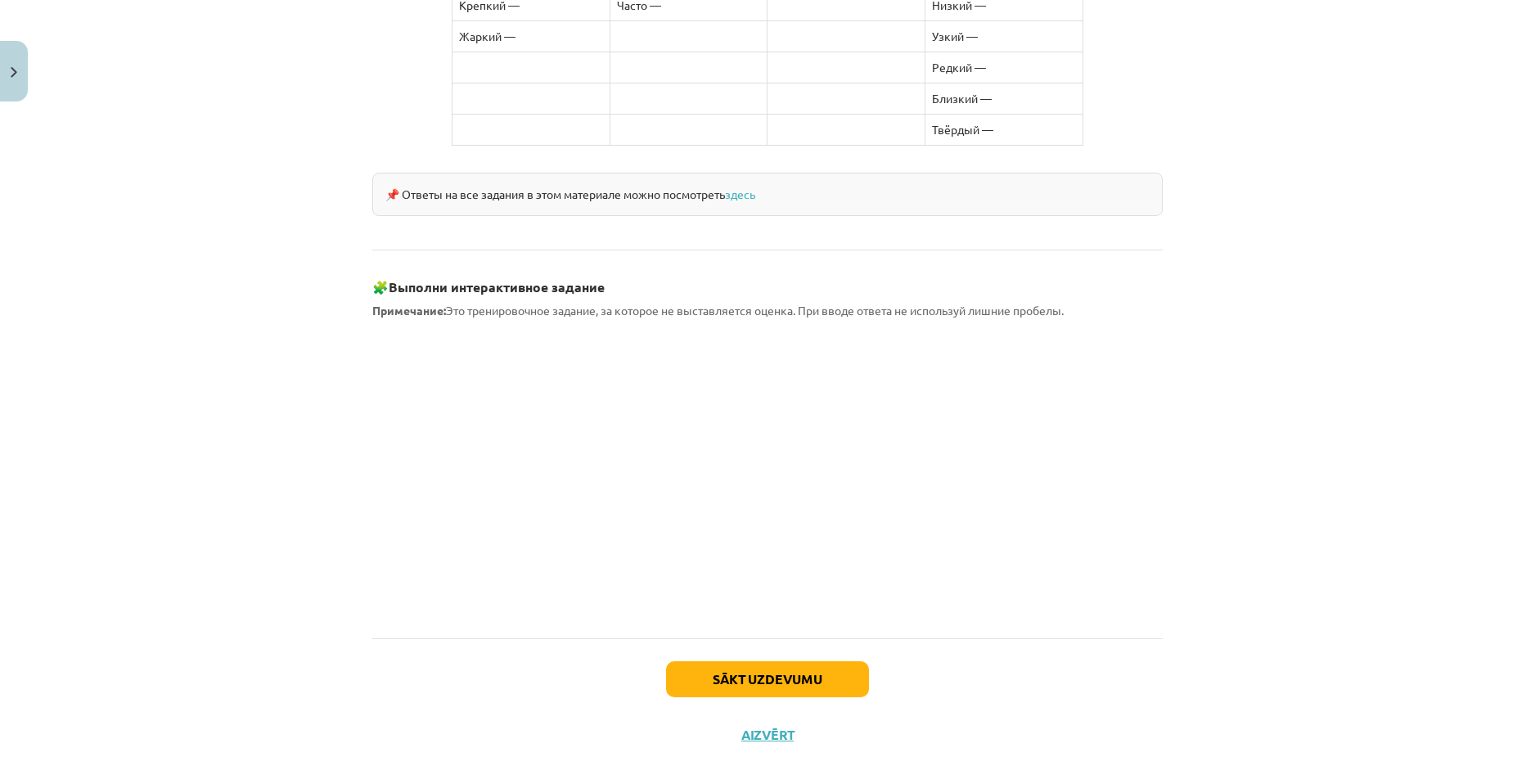
click at [747, 724] on div "Sākt uzdevumu Aizvērt" at bounding box center [767, 695] width 790 height 114
click at [752, 727] on button "Aizvērt" at bounding box center [767, 734] width 62 height 16
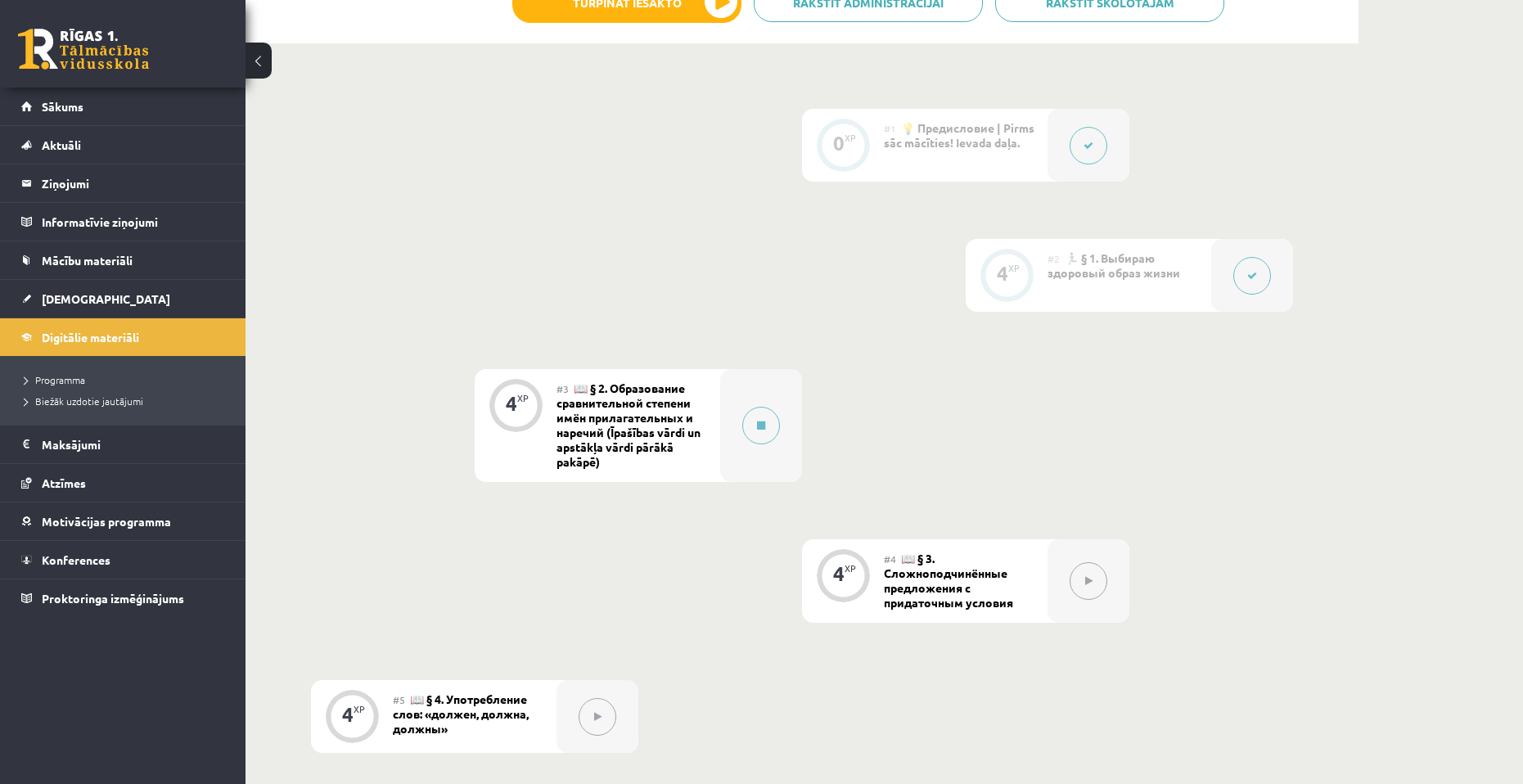
scroll to position [491, 0]
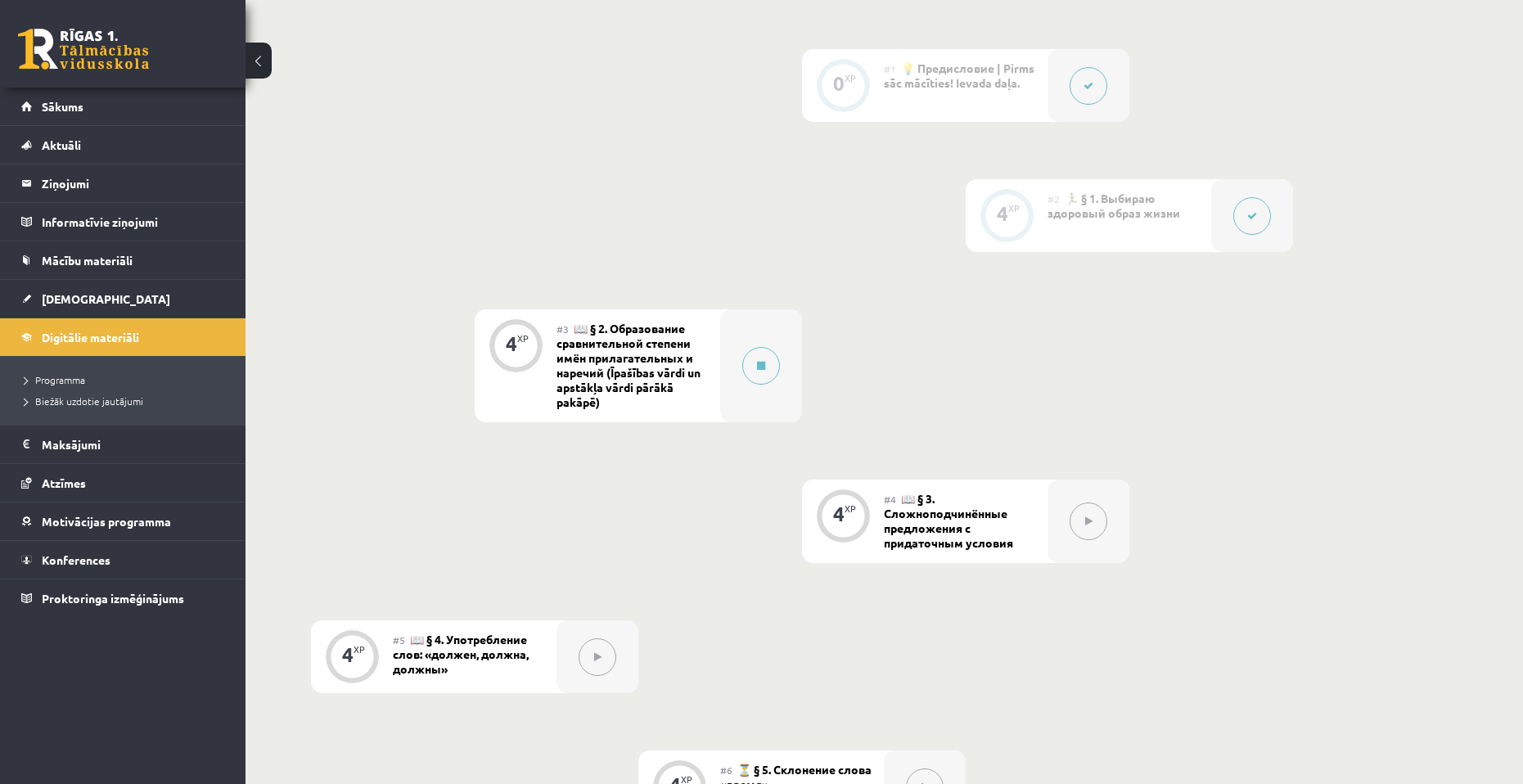
click at [1085, 524] on icon at bounding box center [1088, 520] width 8 height 9
click at [599, 652] on icon at bounding box center [597, 656] width 8 height 9
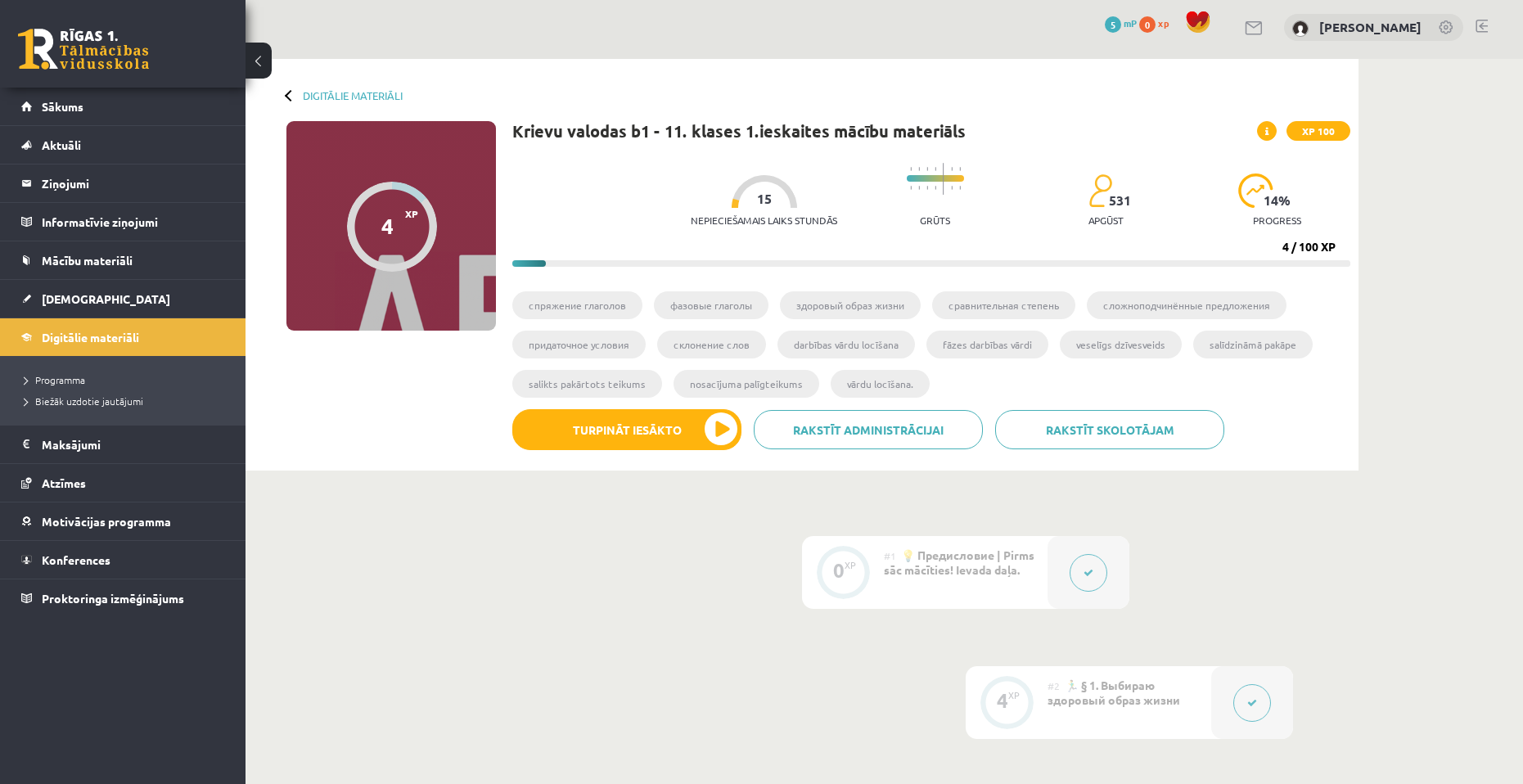
scroll to position [0, 0]
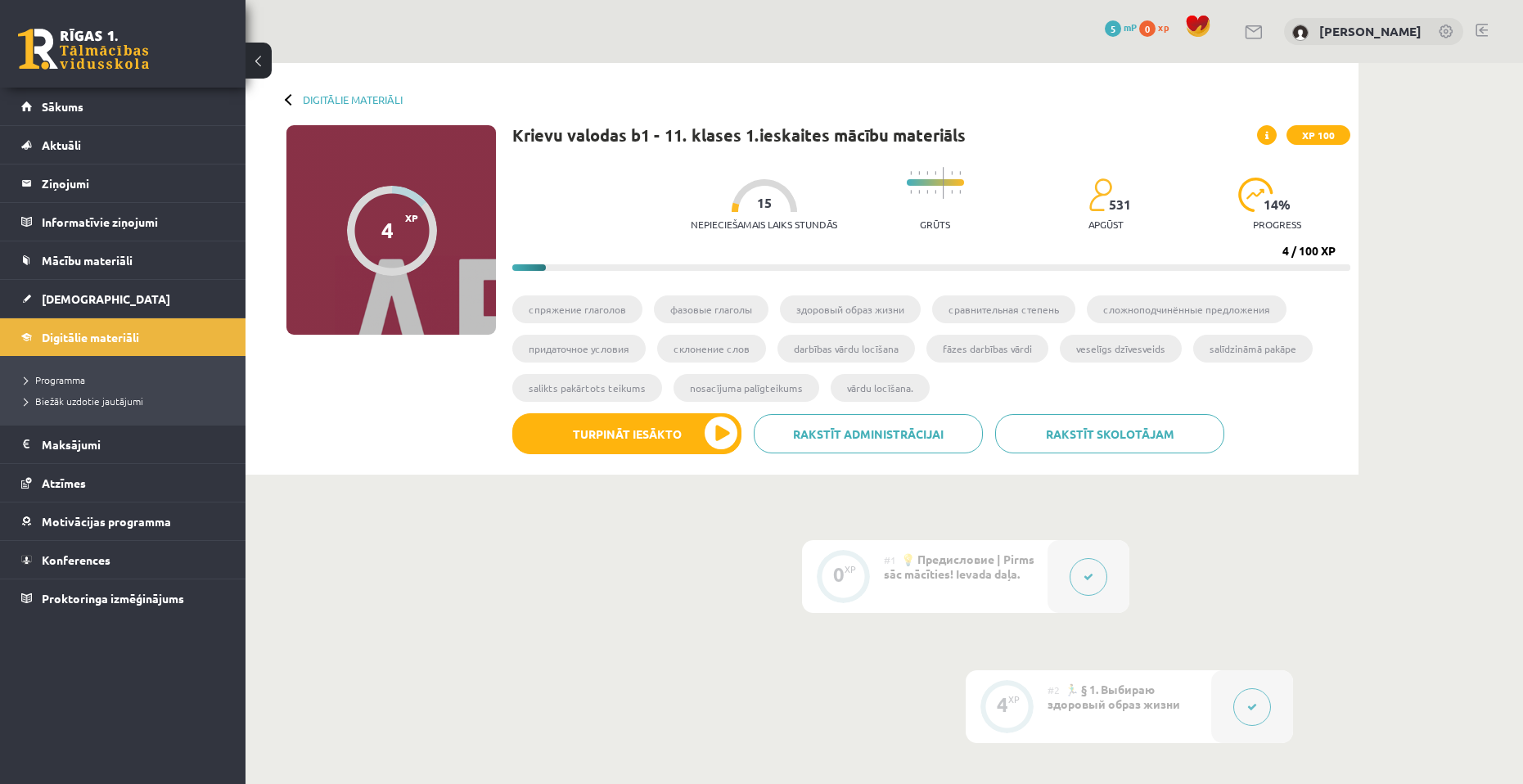
drag, startPoint x: 1284, startPoint y: 250, endPoint x: 1336, endPoint y: 259, distance: 52.8
click at [1336, 259] on div "Nepieciešamais laiks stundās 15 Grūts 531 apgūst 14 % progress 4 / 100 XP" at bounding box center [931, 214] width 838 height 112
click at [1324, 342] on ul "cпряжение глаголов фазовые глаголы здоровый образ жизни сравнительная степень с…" at bounding box center [931, 354] width 838 height 118
